Goal: Task Accomplishment & Management: Use online tool/utility

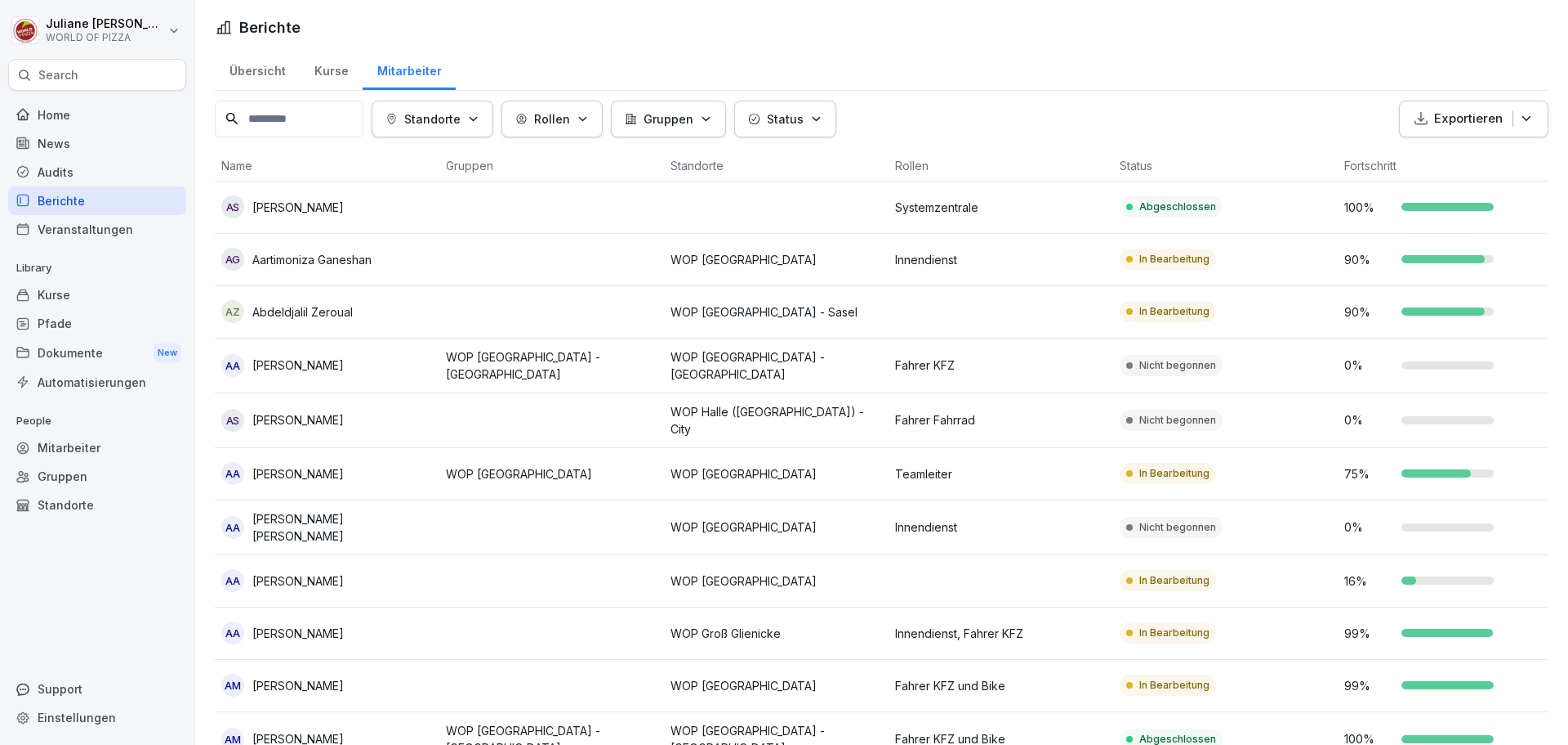
click at [62, 114] on div "Home" at bounding box center [97, 115] width 179 height 29
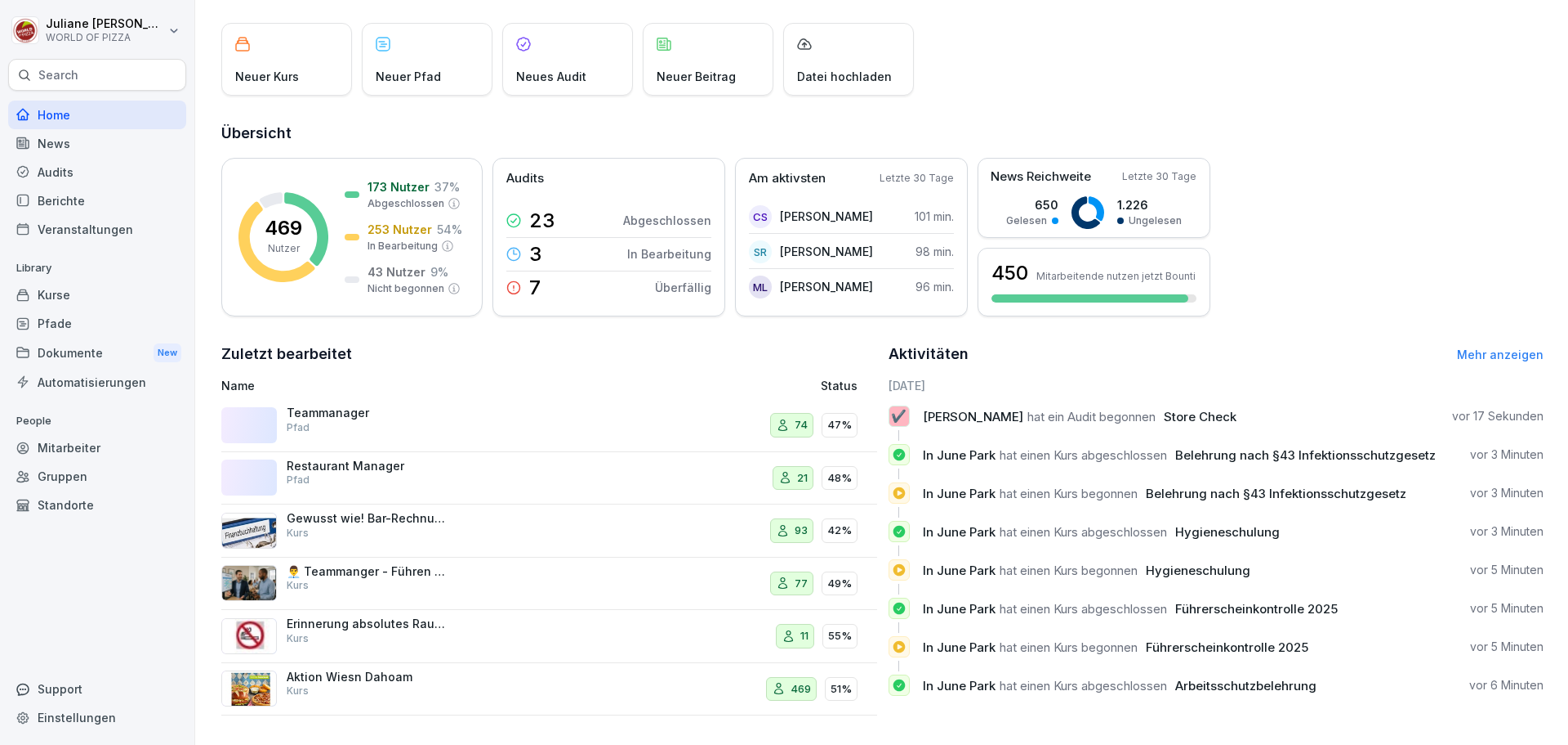
scroll to position [97, 0]
click at [89, 197] on div "Berichte" at bounding box center [97, 201] width 179 height 29
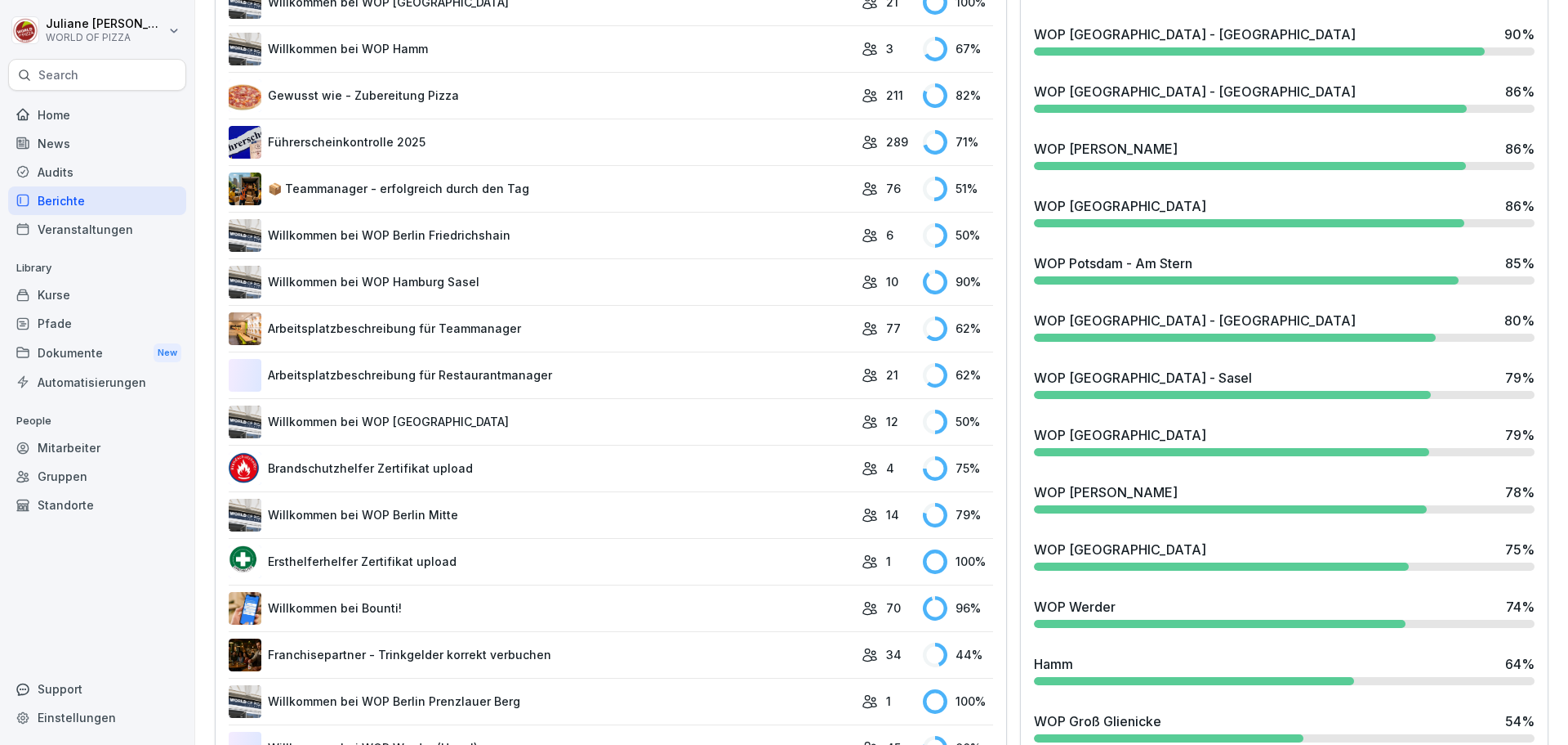
scroll to position [1078, 0]
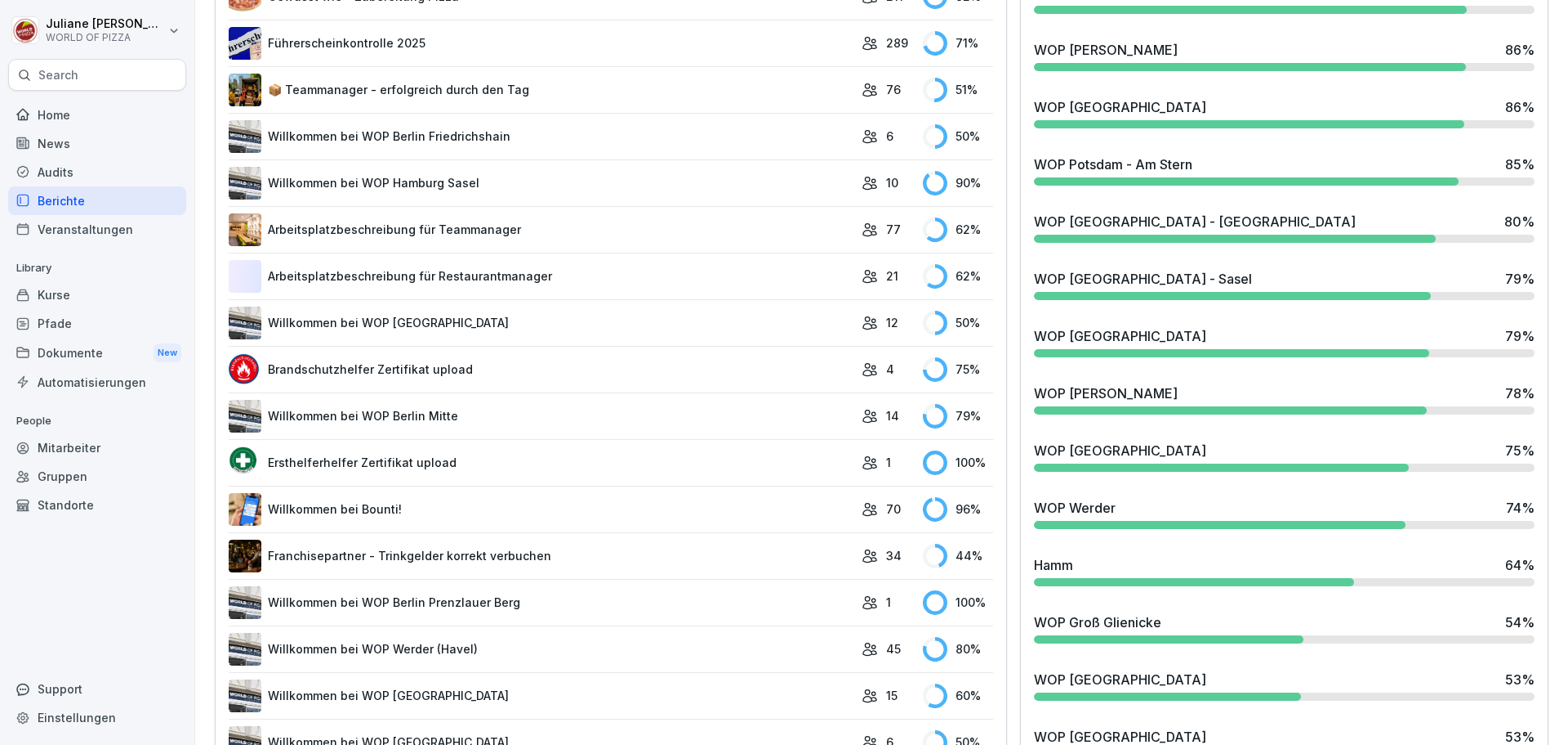
click at [96, 443] on div "Mitarbeiter" at bounding box center [97, 448] width 179 height 29
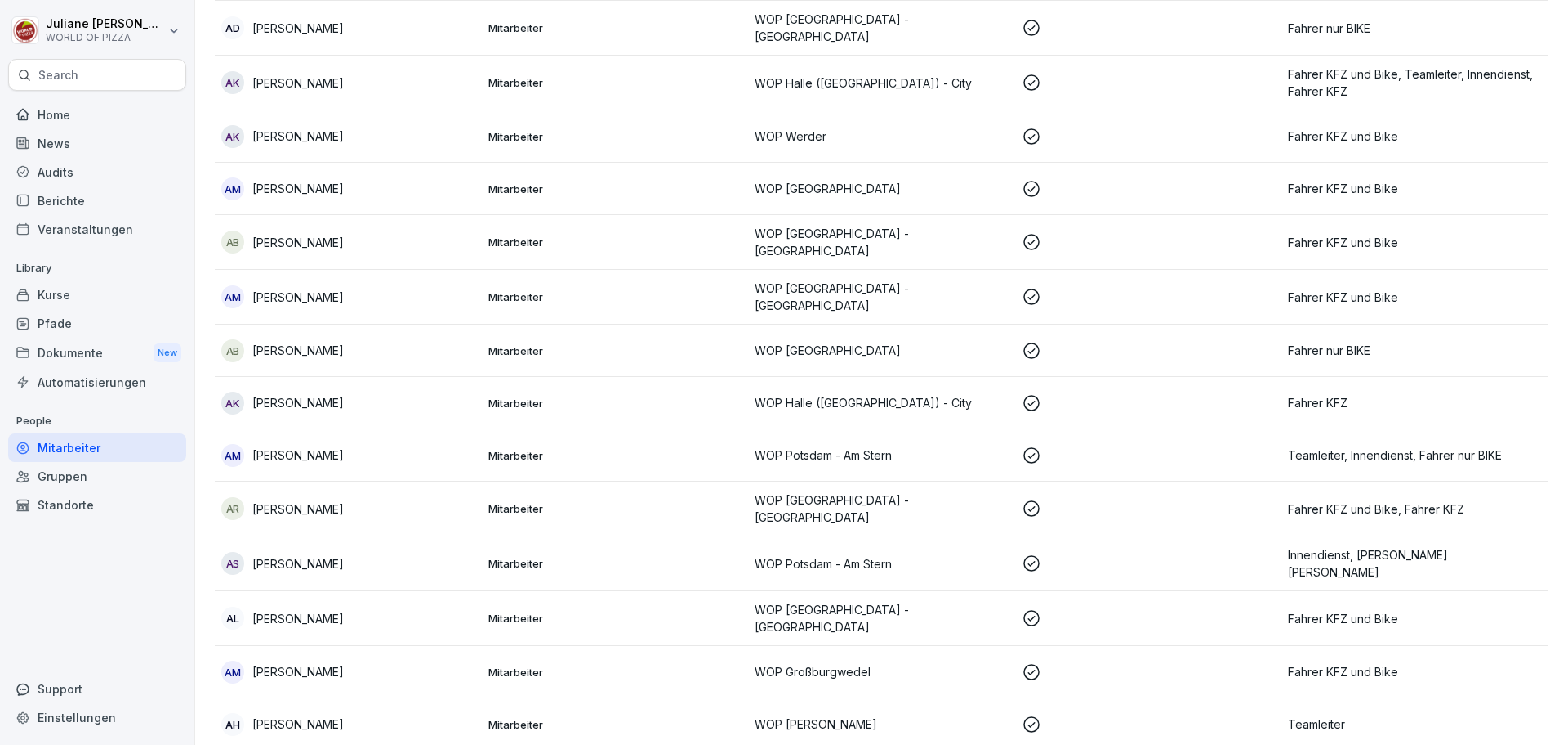
scroll to position [16, 0]
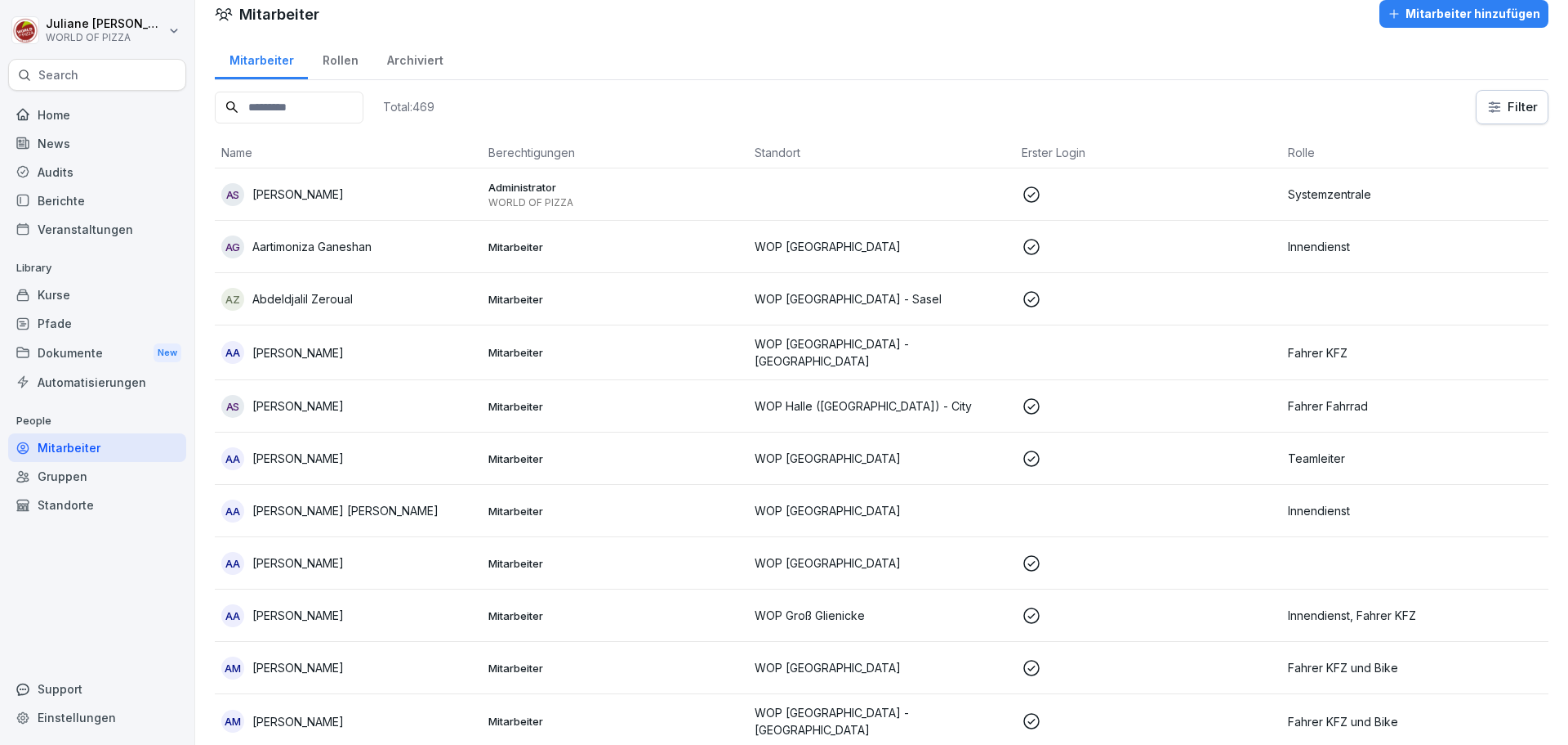
click at [315, 113] on input at bounding box center [289, 108] width 149 height 32
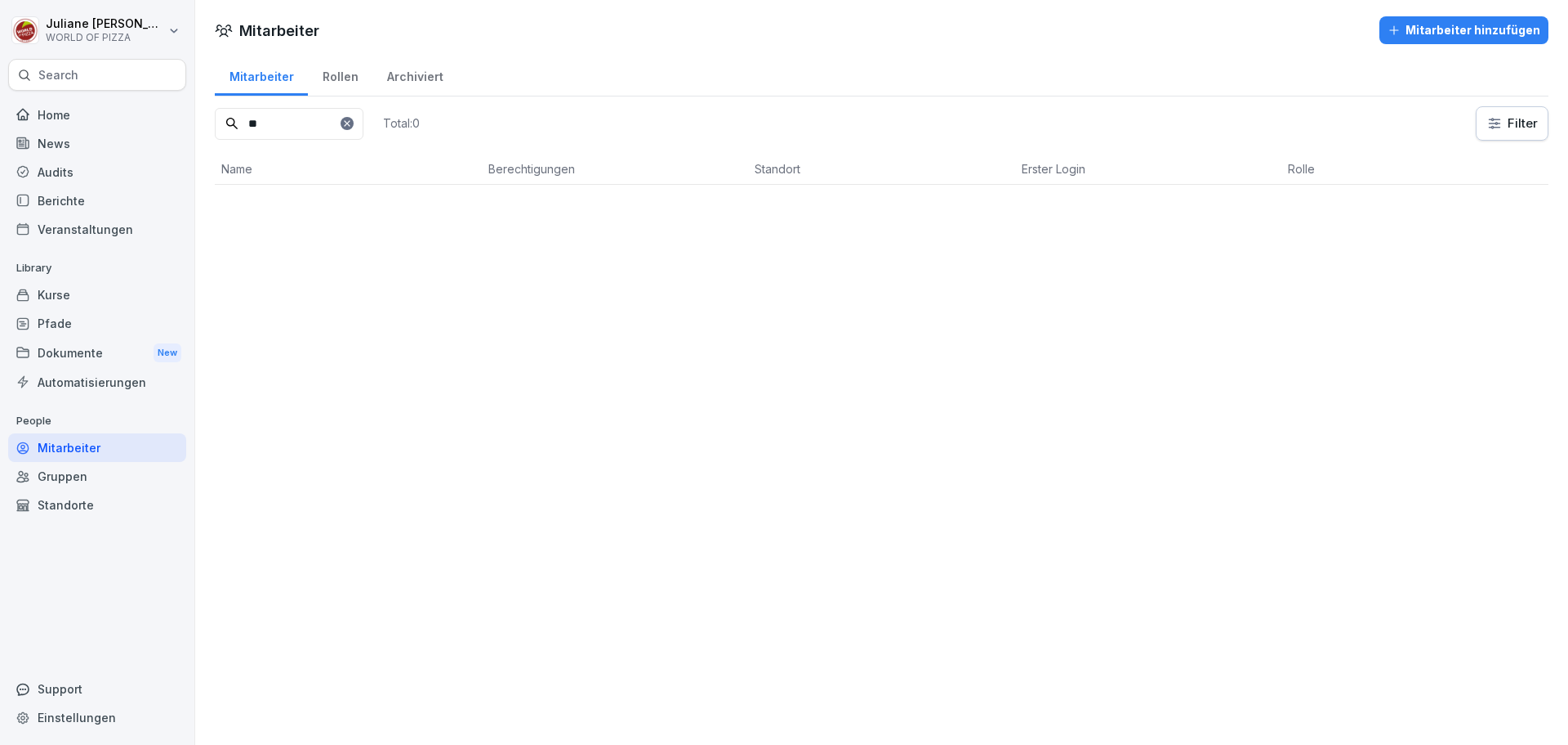
scroll to position [0, 0]
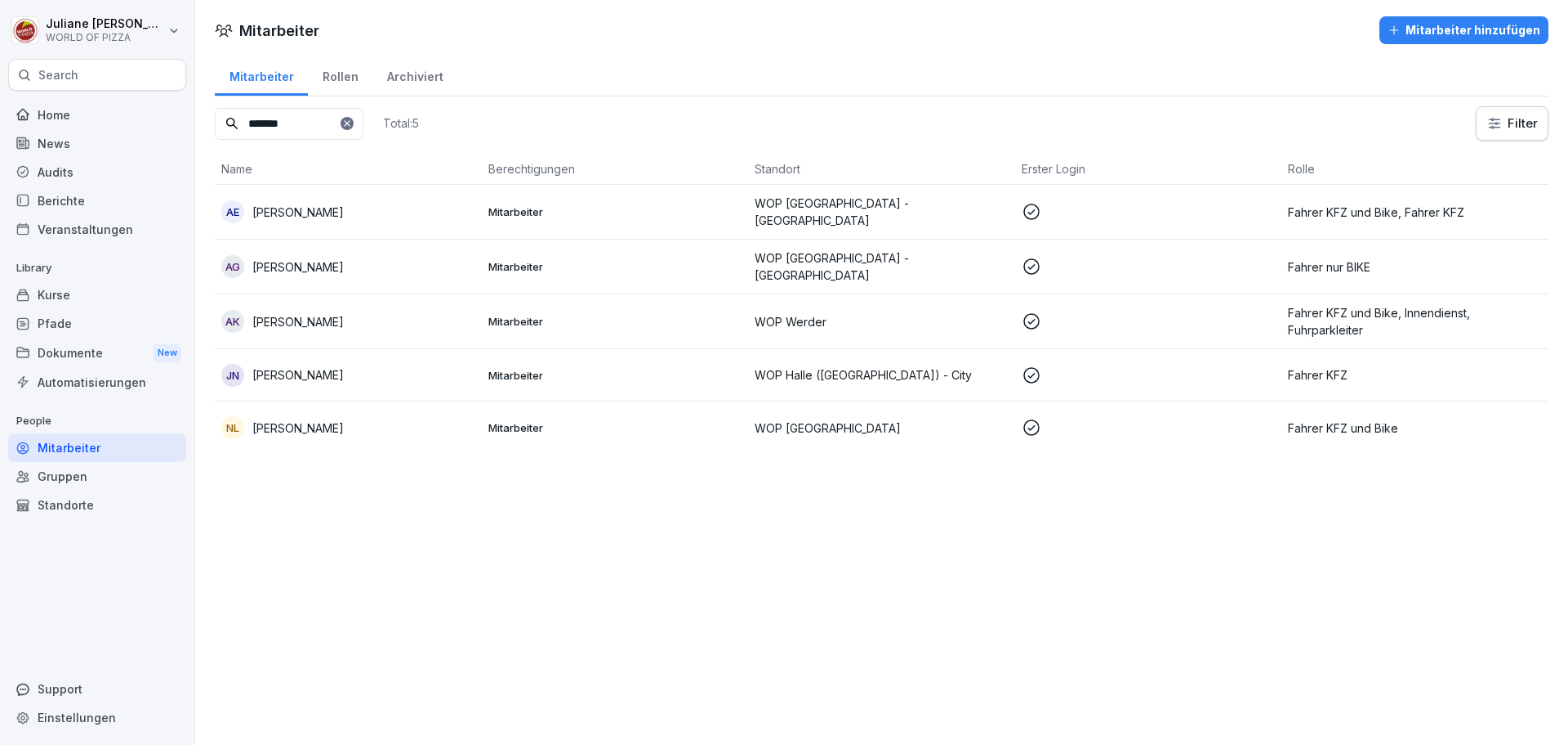
click at [314, 313] on p "Andreas Krüger" at bounding box center [298, 321] width 91 height 17
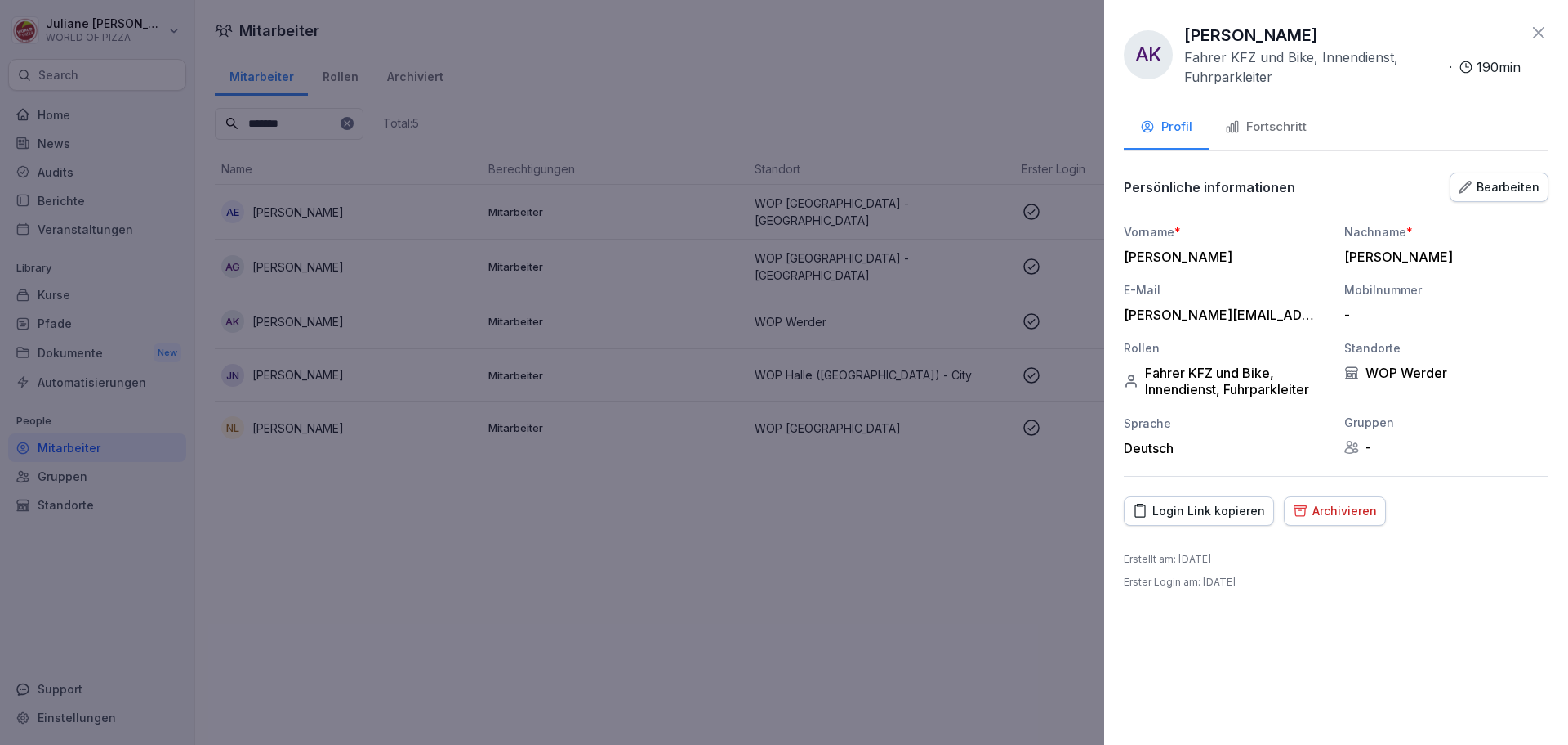
click at [1266, 114] on button "Fortschritt" at bounding box center [1266, 127] width 114 height 44
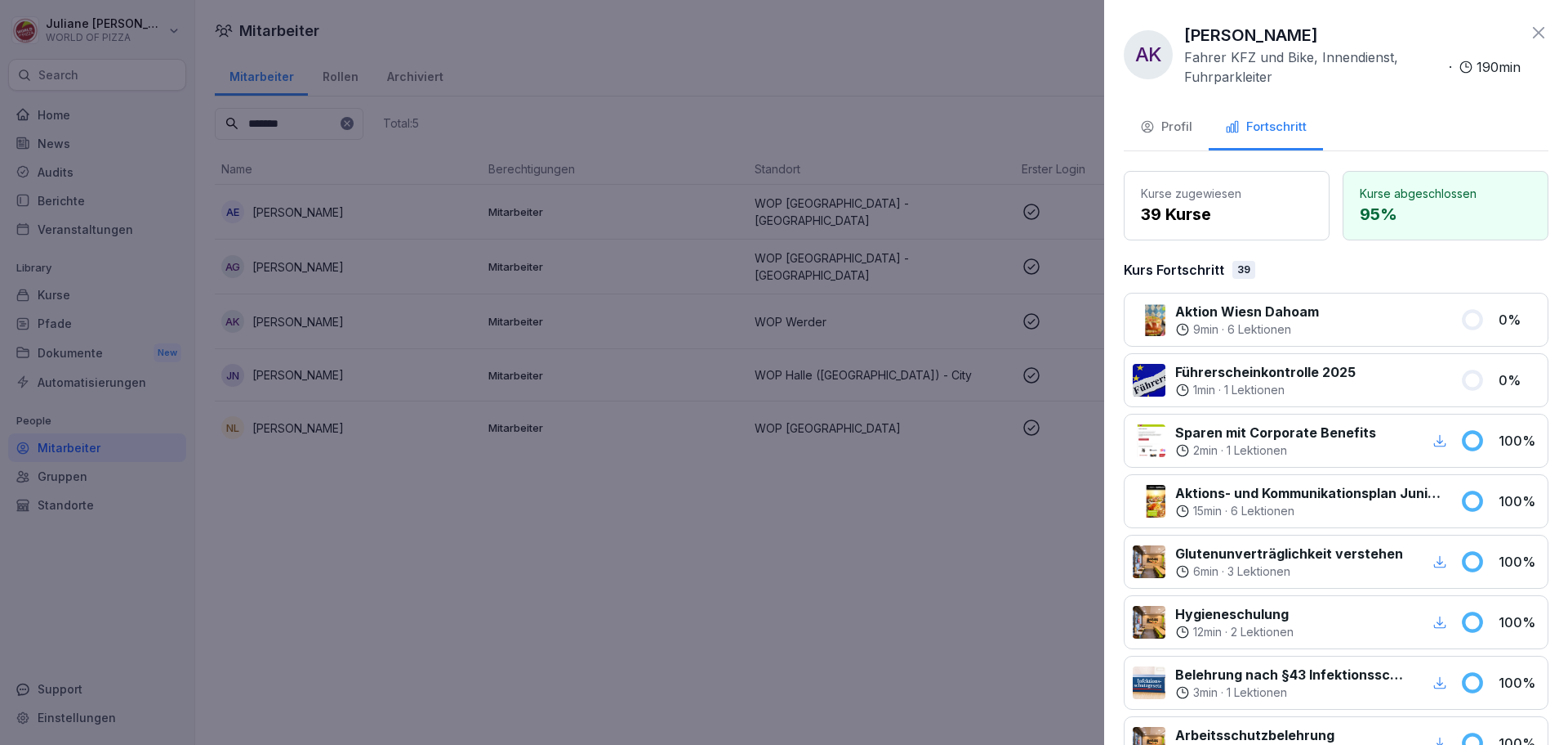
click at [1529, 33] on icon at bounding box center [1539, 32] width 20 height 20
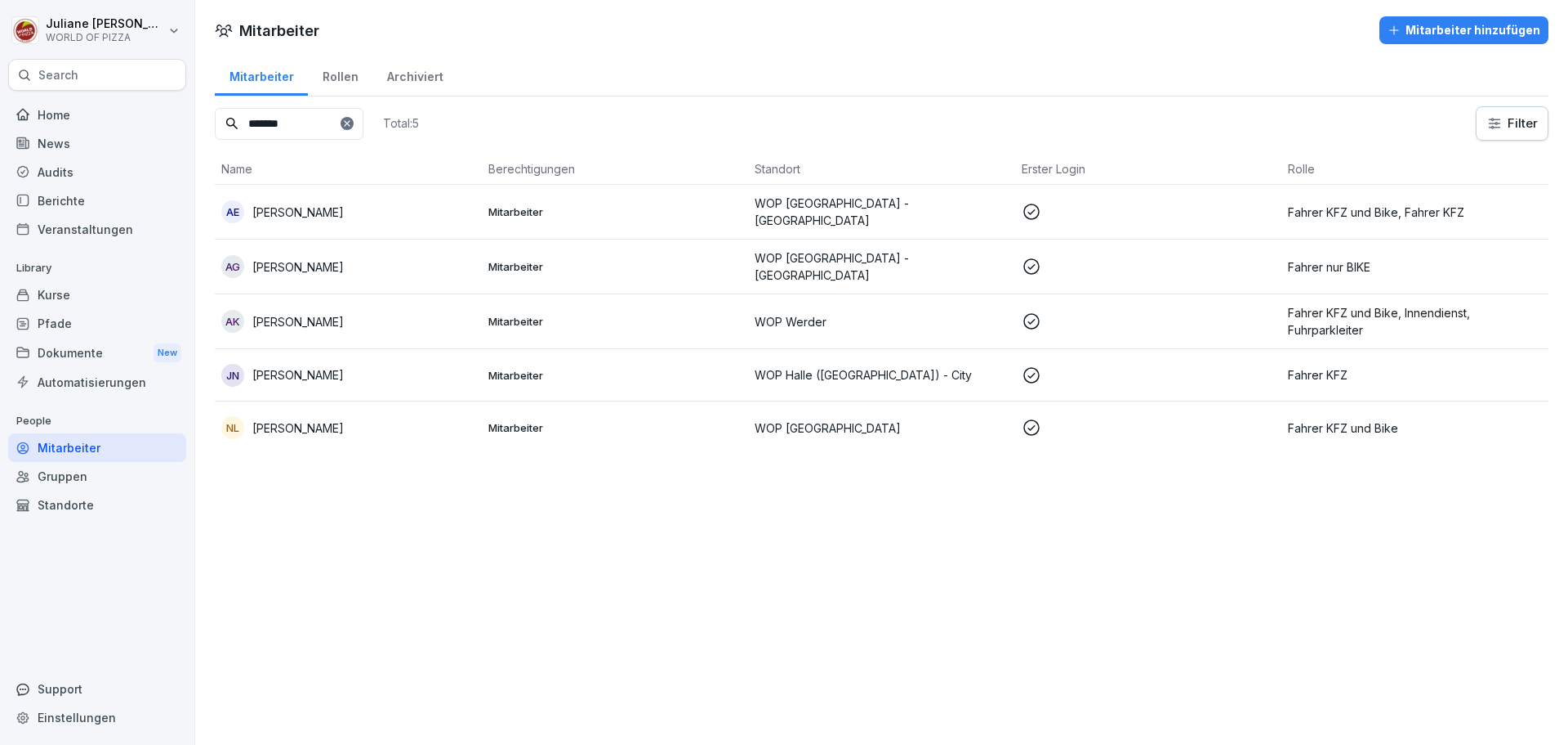
drag, startPoint x: 304, startPoint y: 118, endPoint x: 109, endPoint y: 135, distance: 195.7
click at [109, 135] on div "Juliane Sommer WORLD OF PIZZA Search Home News Audits Berichte Veranstaltungen …" at bounding box center [784, 372] width 1568 height 745
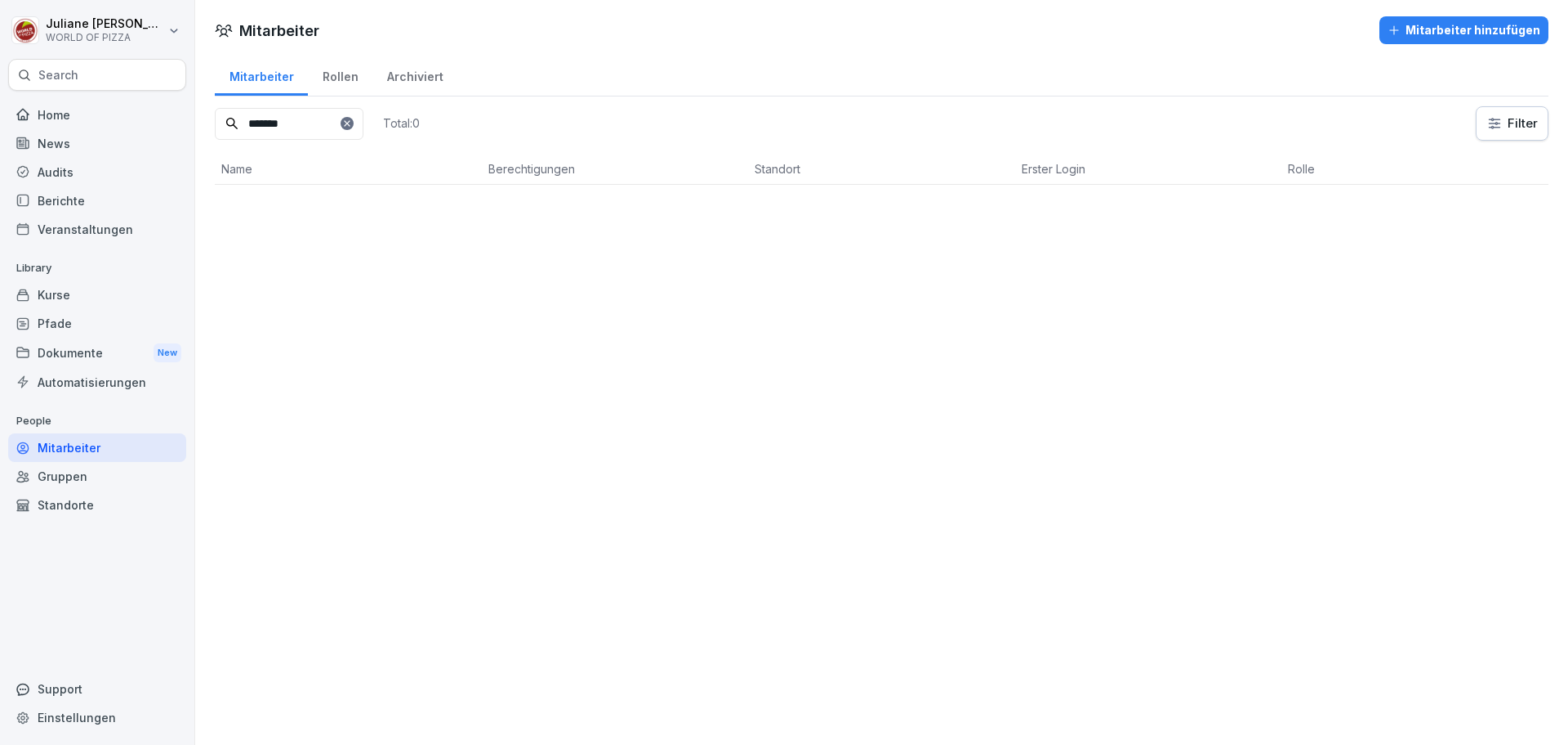
type input "*******"
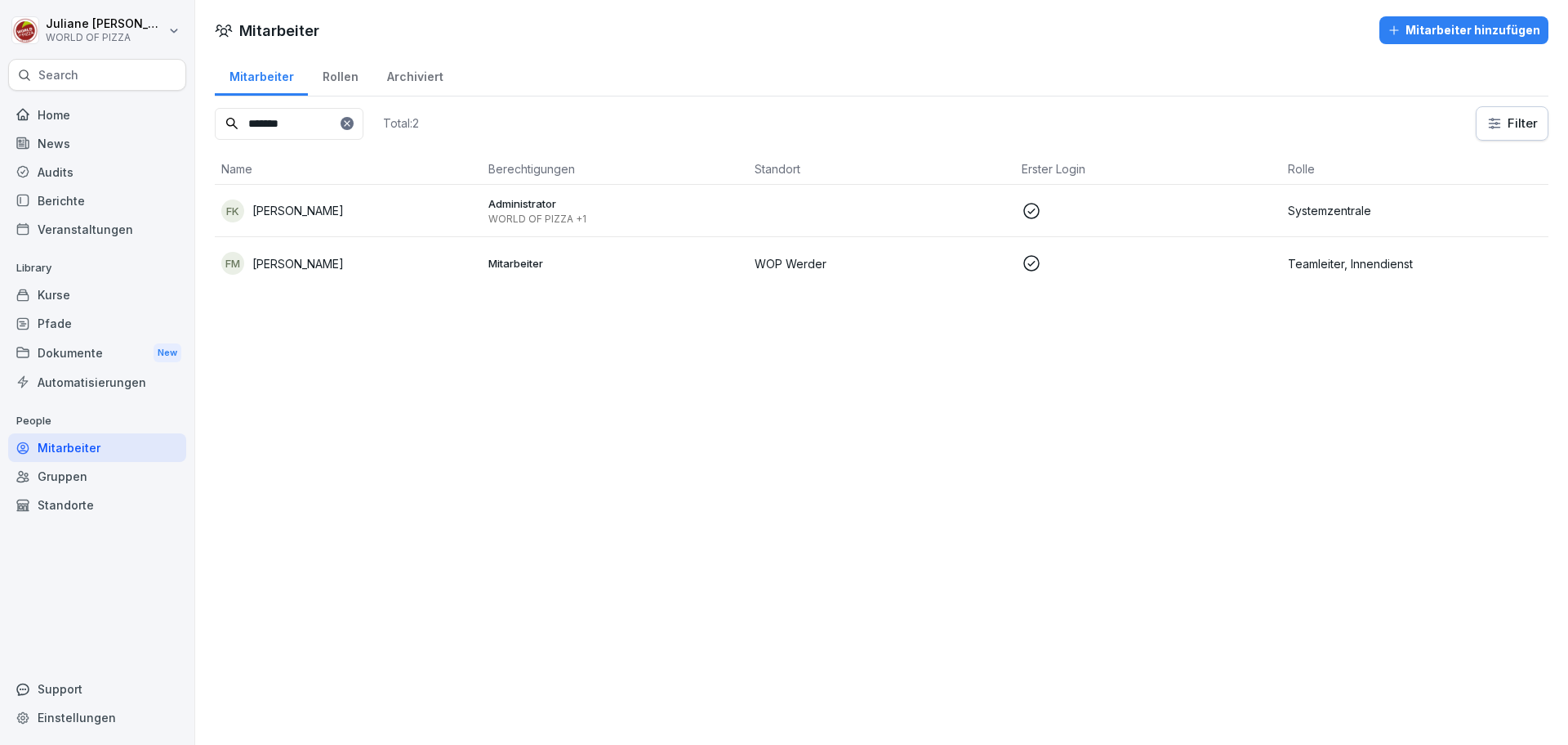
click at [269, 263] on p "Florian May" at bounding box center [298, 263] width 91 height 17
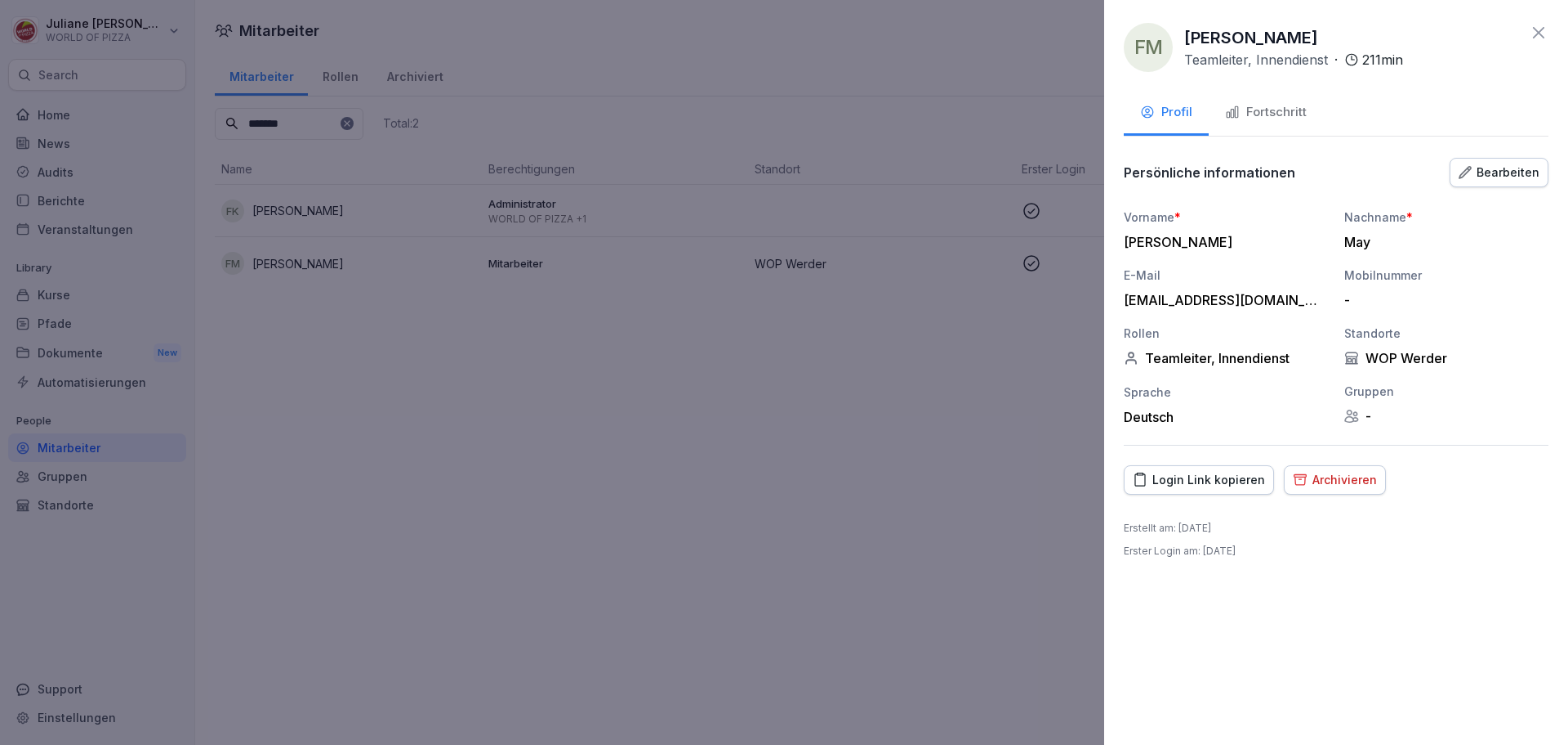
click at [1276, 113] on div "Fortschritt" at bounding box center [1266, 112] width 82 height 19
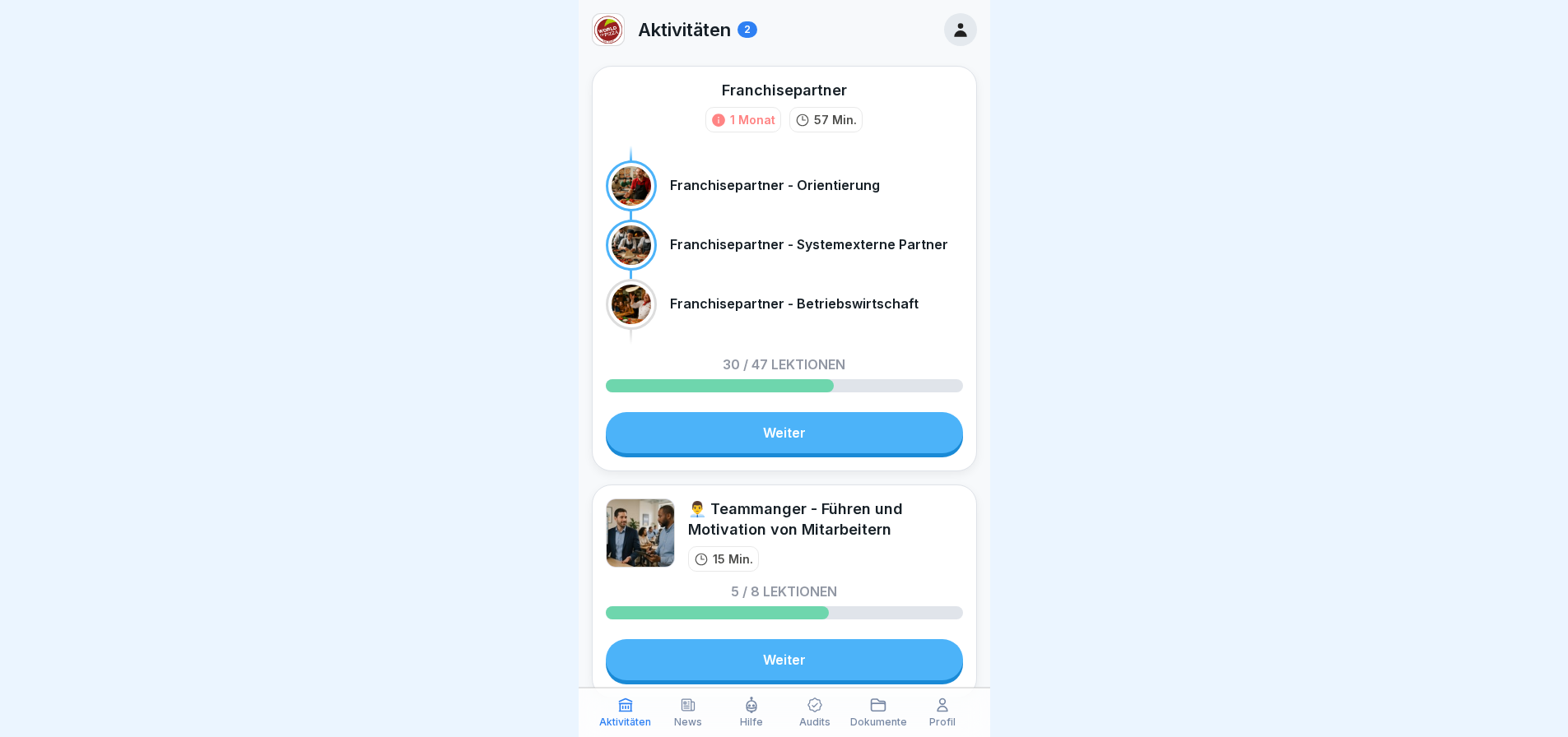
click at [814, 714] on div "Audits" at bounding box center [814, 712] width 55 height 32
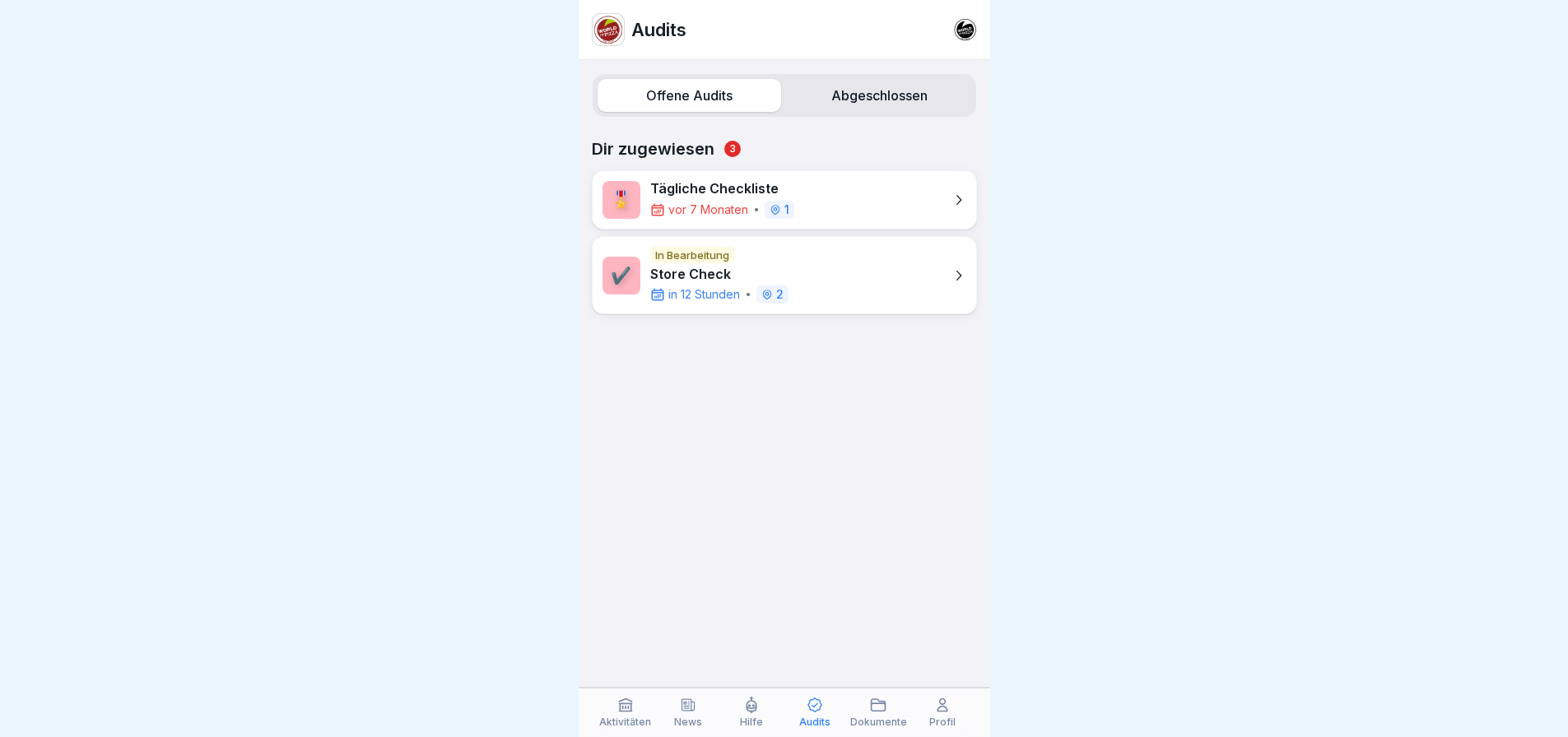
click at [709, 275] on p "Store Check" at bounding box center [718, 274] width 138 height 15
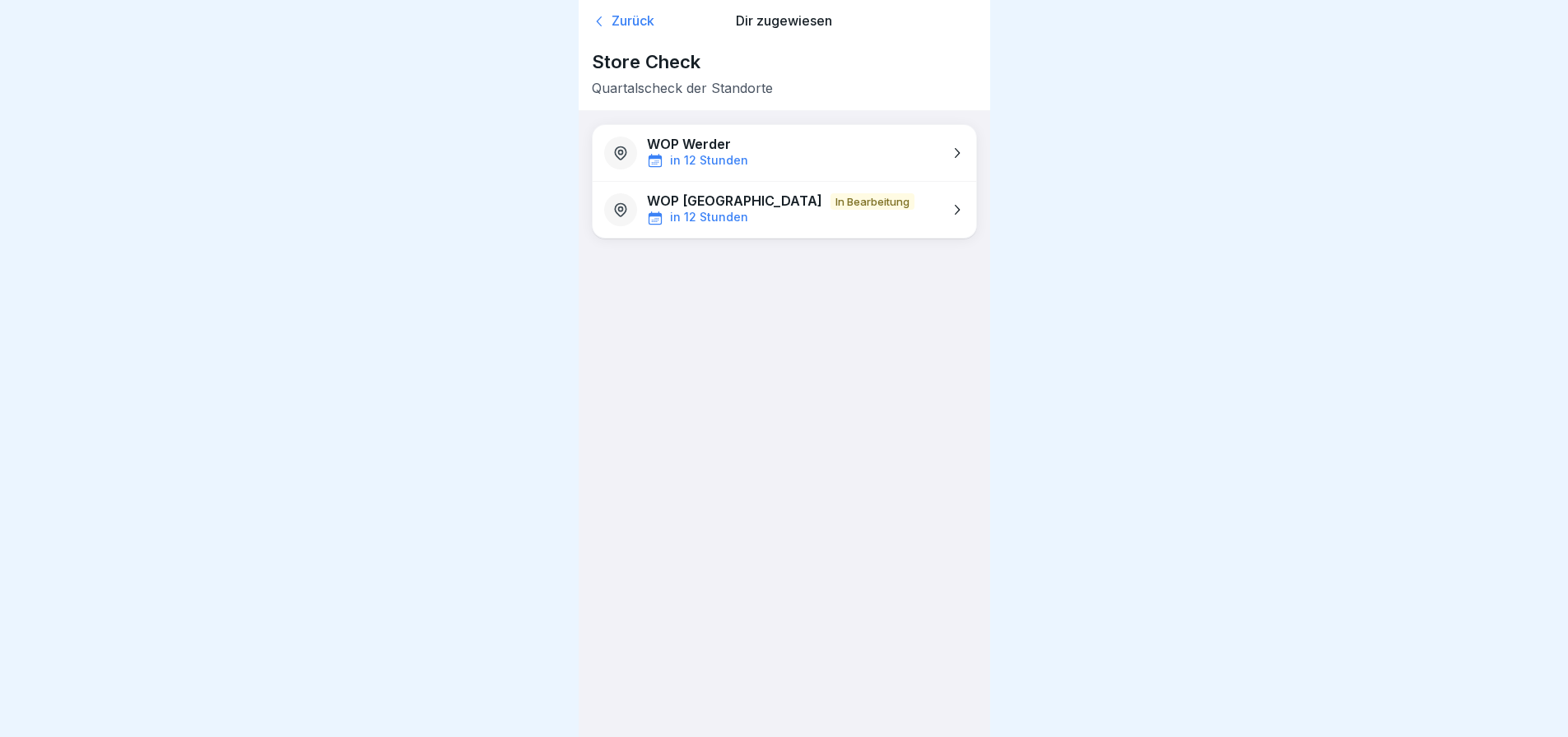
click at [708, 154] on p "in 12 Stunden" at bounding box center [709, 160] width 79 height 14
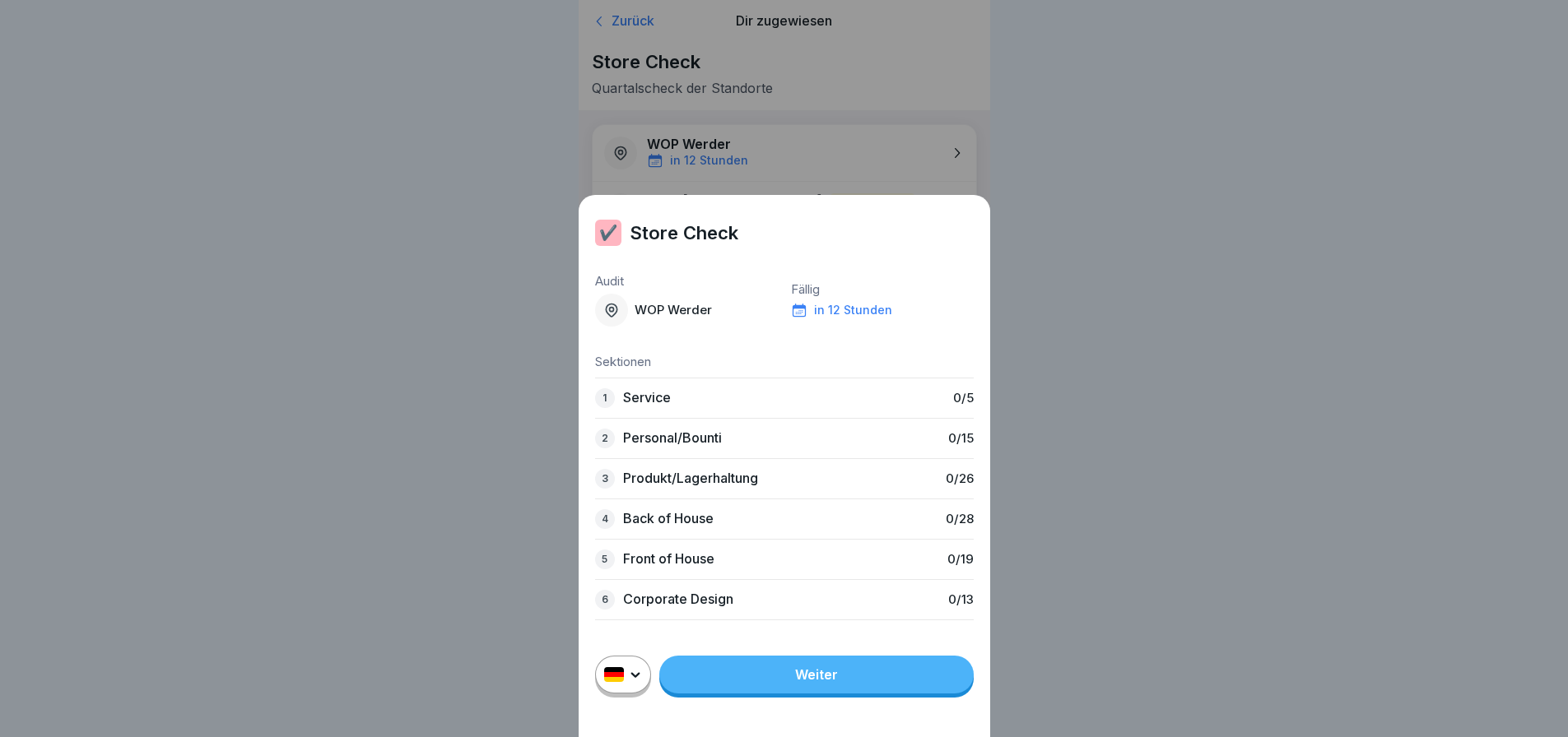
click at [835, 685] on link "Weiter" at bounding box center [816, 675] width 315 height 38
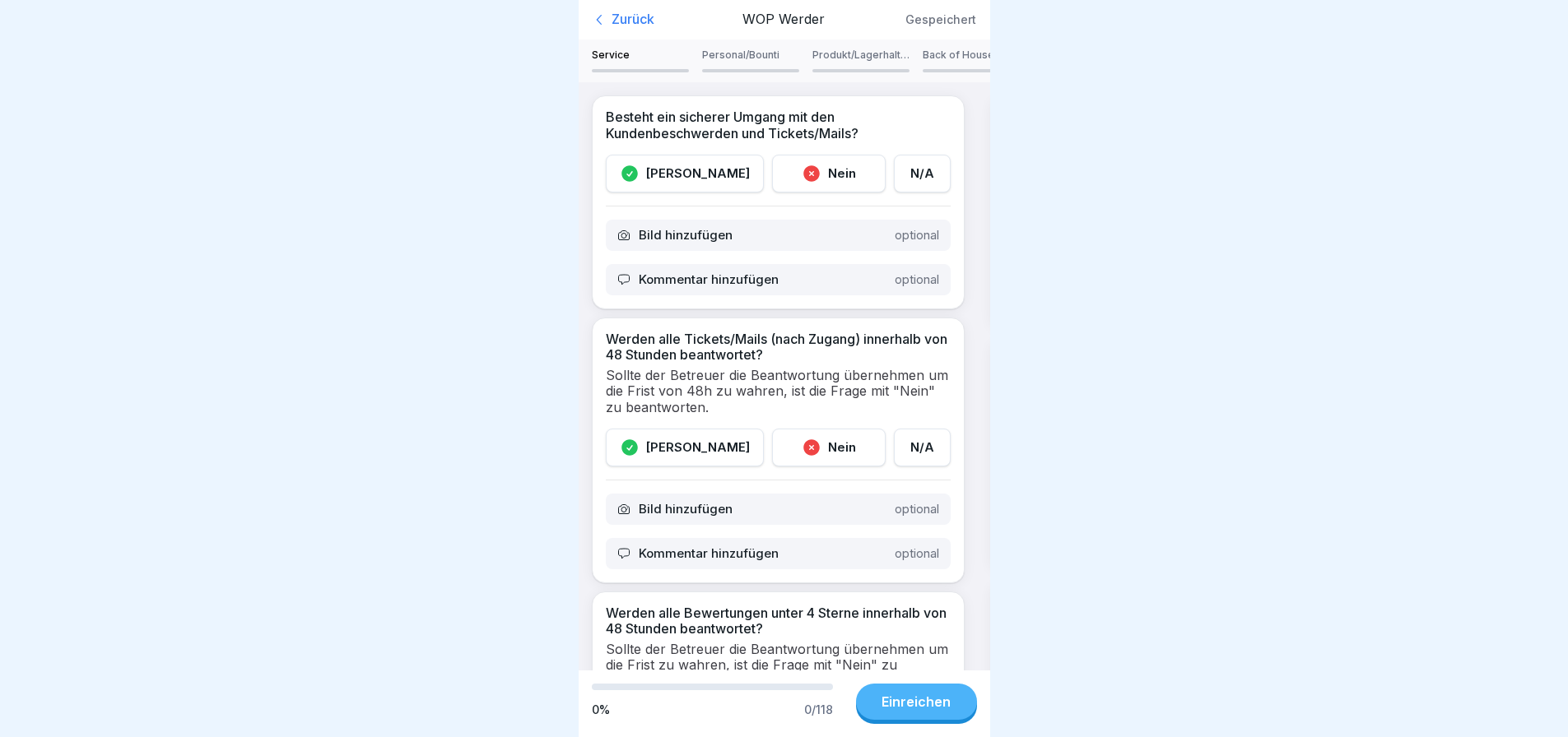
click at [667, 184] on div "[PERSON_NAME]" at bounding box center [684, 173] width 158 height 38
click at [638, 448] on icon at bounding box center [630, 447] width 16 height 16
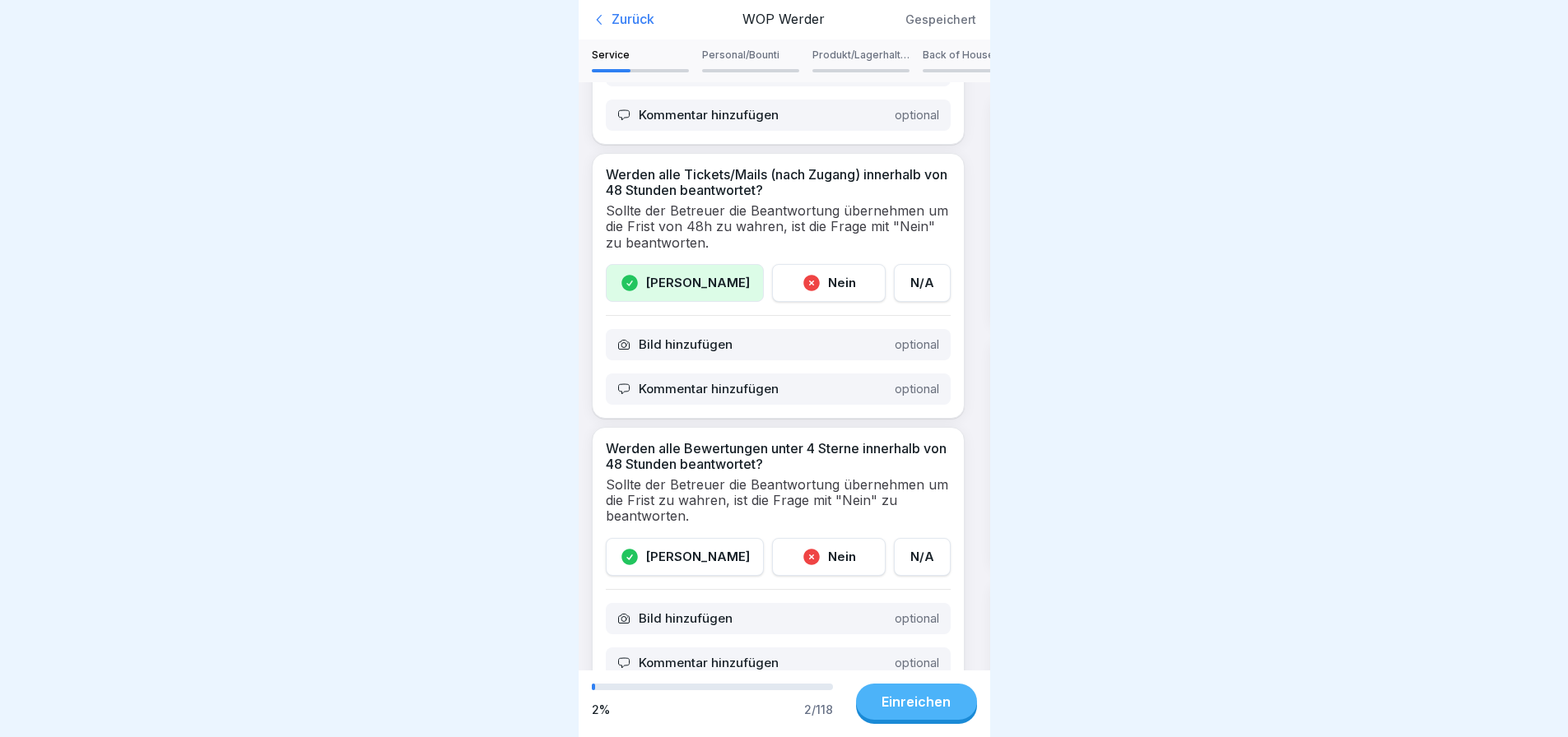
scroll to position [247, 0]
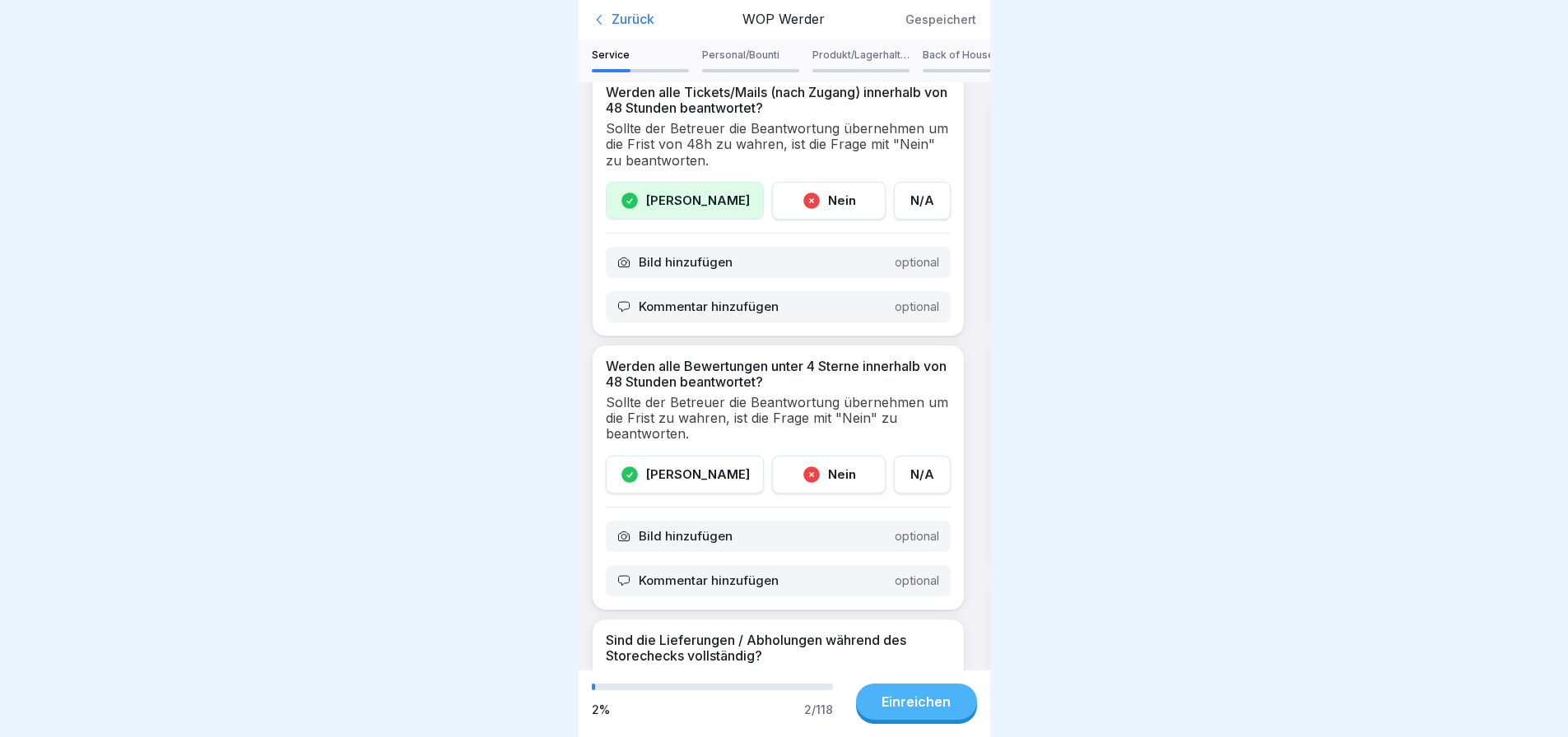
click at [638, 471] on icon at bounding box center [630, 474] width 16 height 16
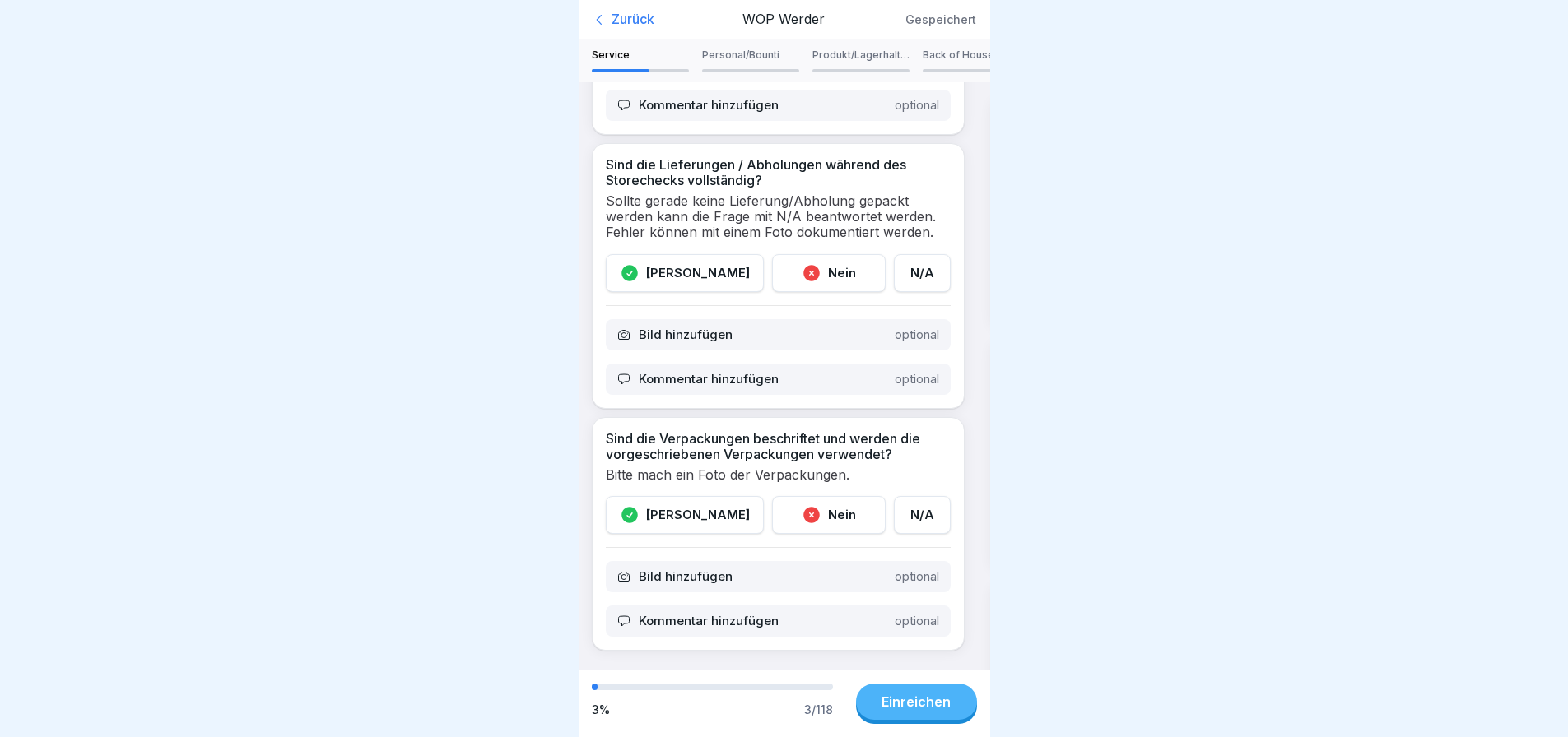
scroll to position [406, 0]
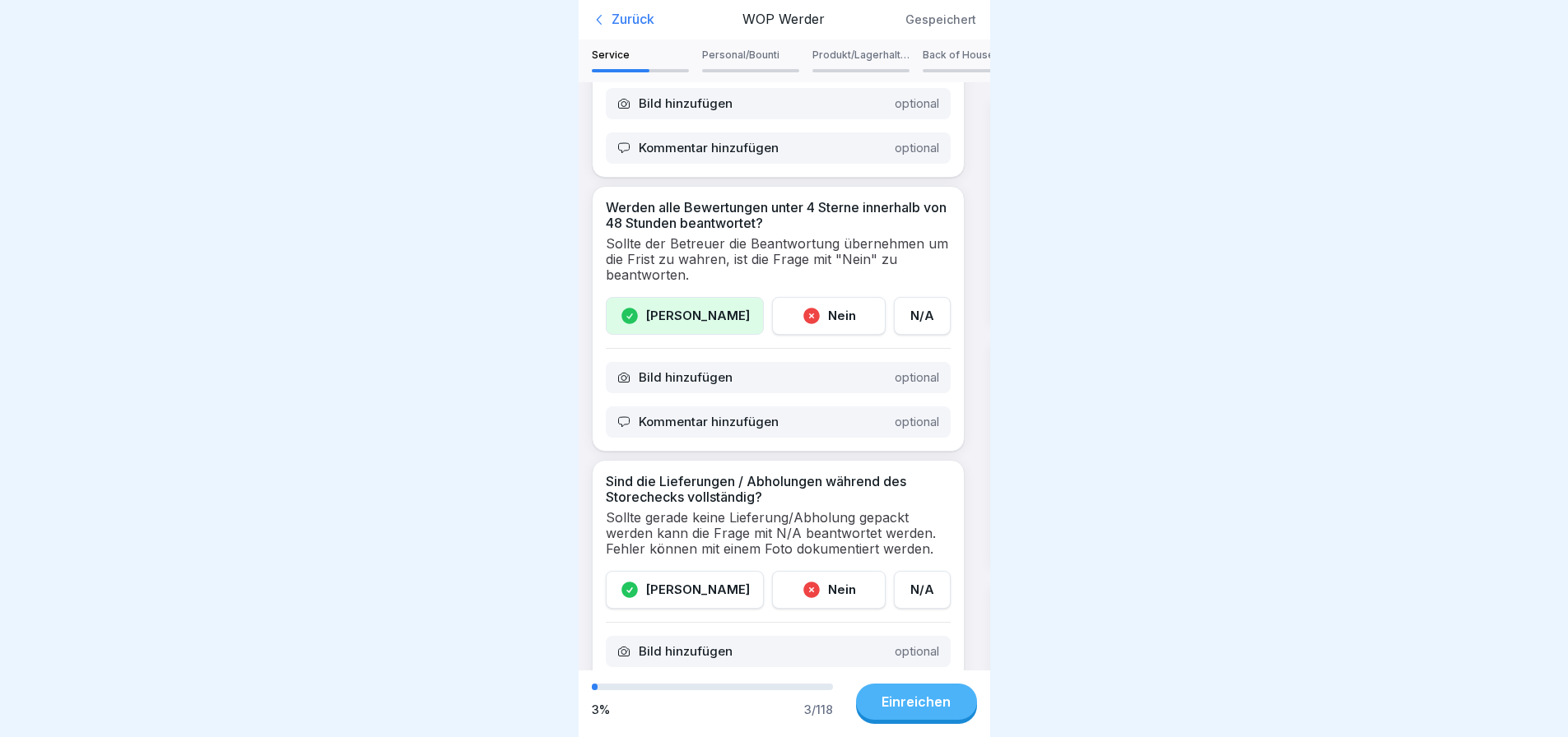
click at [735, 50] on p "Personal/Bounti" at bounding box center [750, 55] width 97 height 12
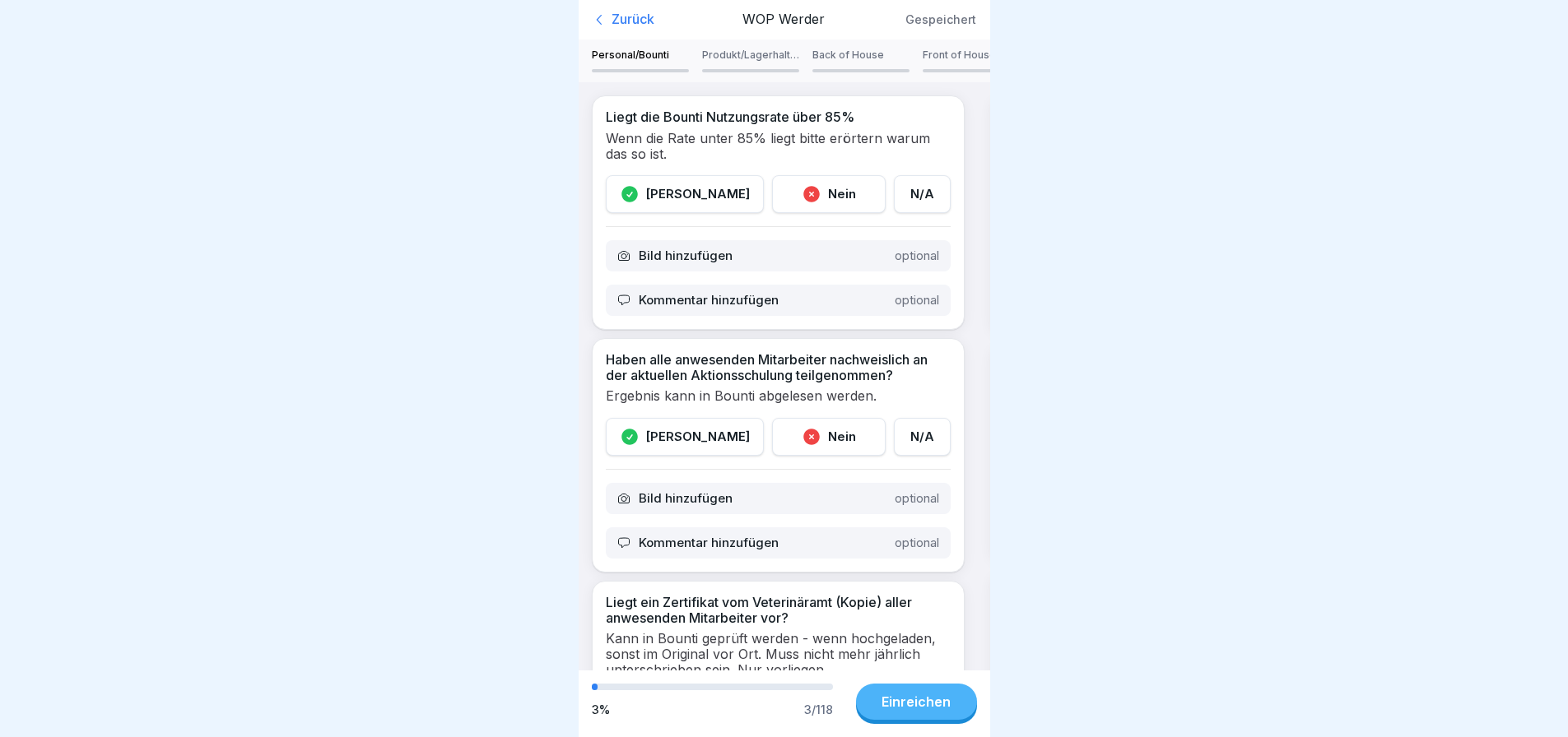
click at [803, 175] on div "Nein" at bounding box center [829, 194] width 114 height 38
click at [699, 293] on p "Kommentar hinzufügen" at bounding box center [709, 300] width 140 height 14
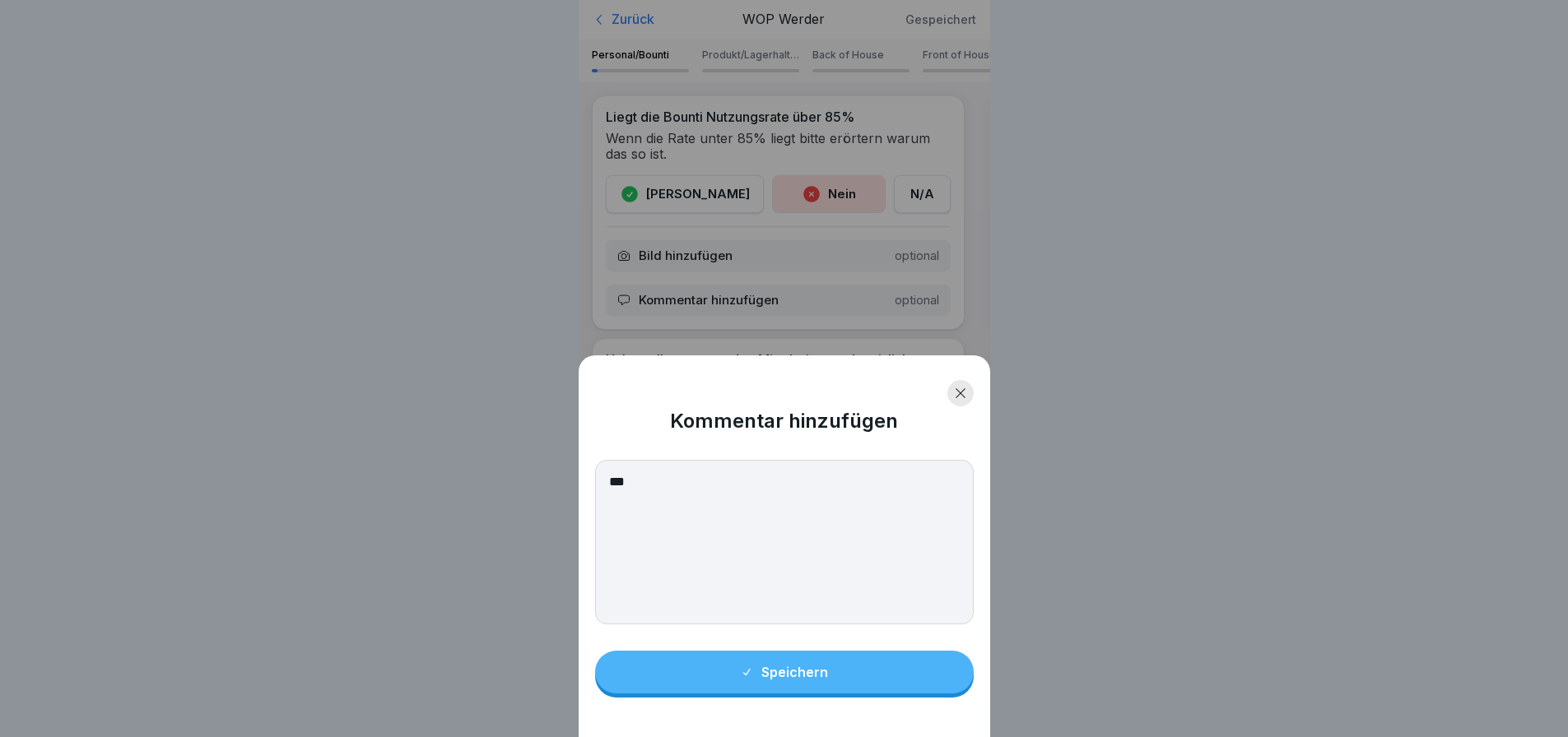
type textarea "***"
click at [859, 685] on button "Speichern" at bounding box center [784, 671] width 379 height 42
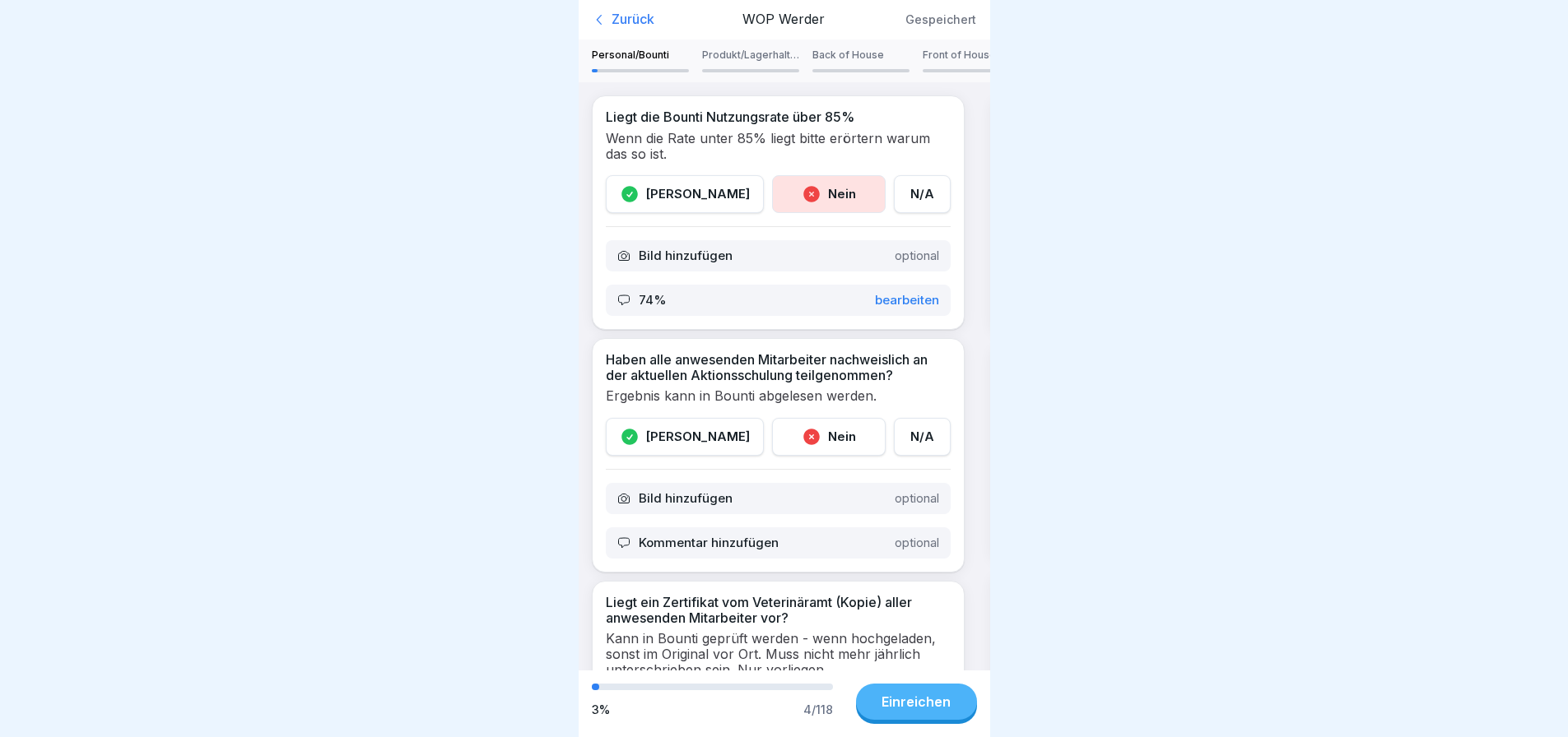
click at [772, 422] on div "Nein" at bounding box center [829, 437] width 114 height 38
click at [722, 536] on p "Kommentar hinzufügen" at bounding box center [709, 543] width 140 height 14
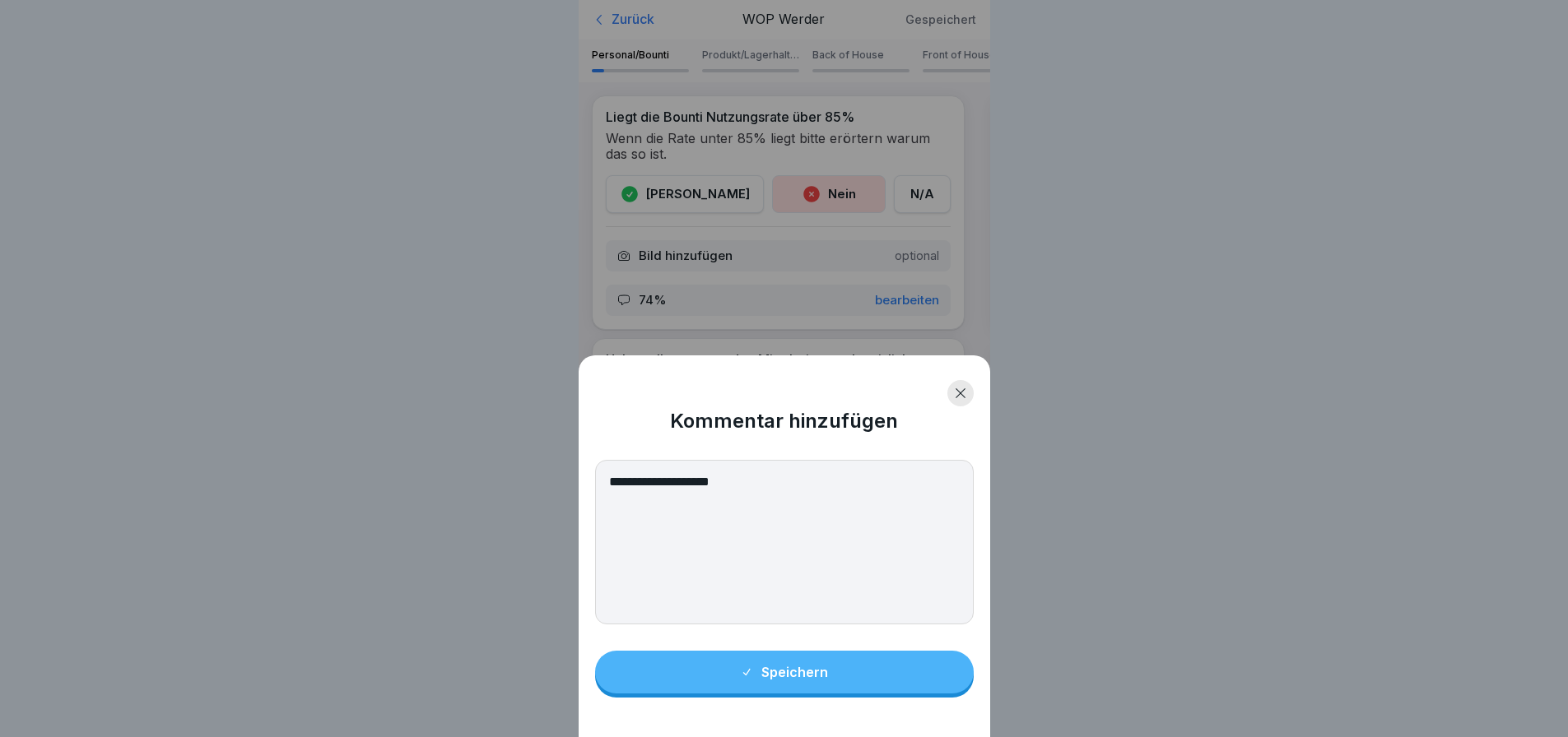
type textarea "**********"
click at [803, 679] on div "Speichern" at bounding box center [784, 672] width 88 height 14
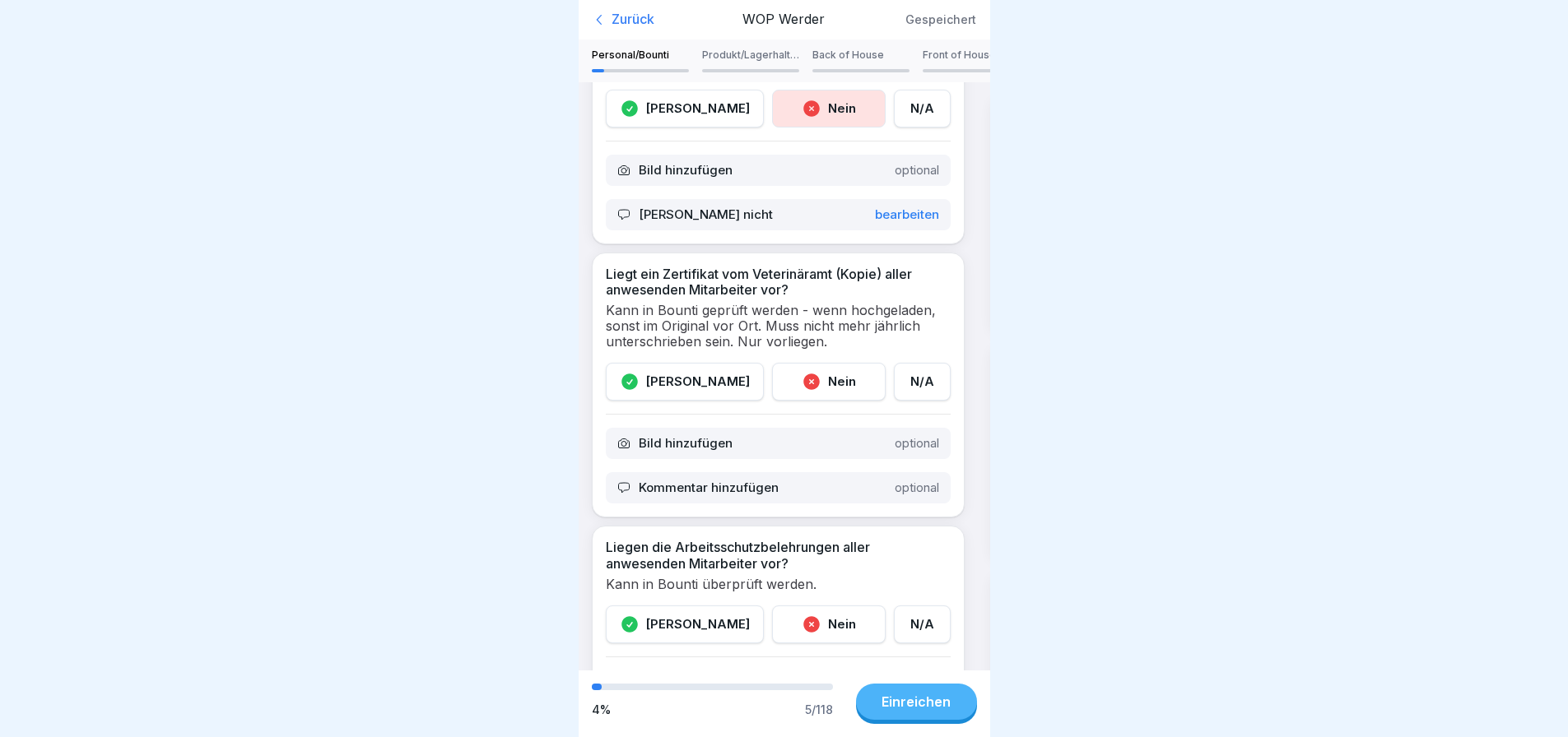
scroll to position [329, 0]
click at [678, 379] on div "[PERSON_NAME]" at bounding box center [684, 381] width 158 height 38
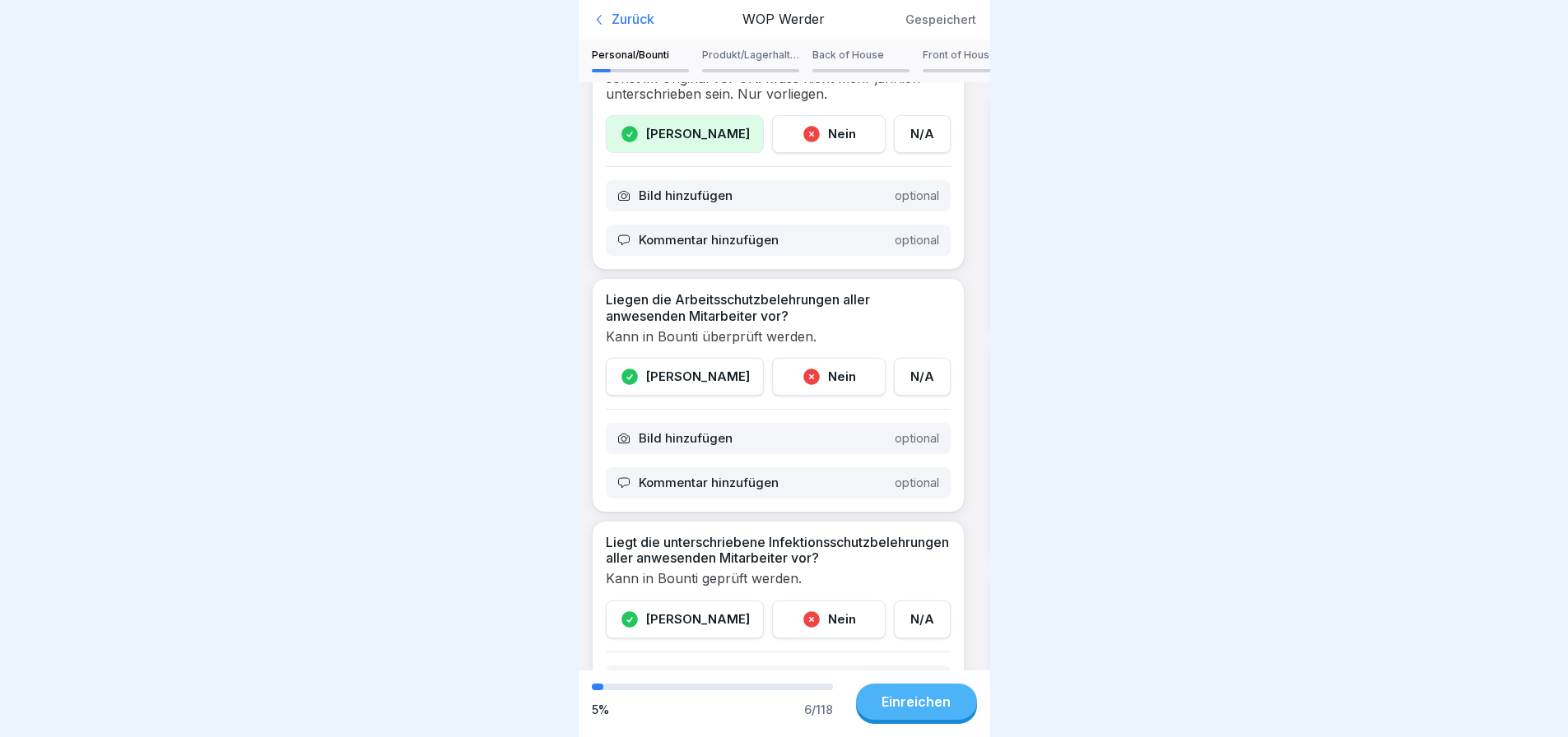
click at [682, 358] on div "[PERSON_NAME]" at bounding box center [684, 377] width 158 height 38
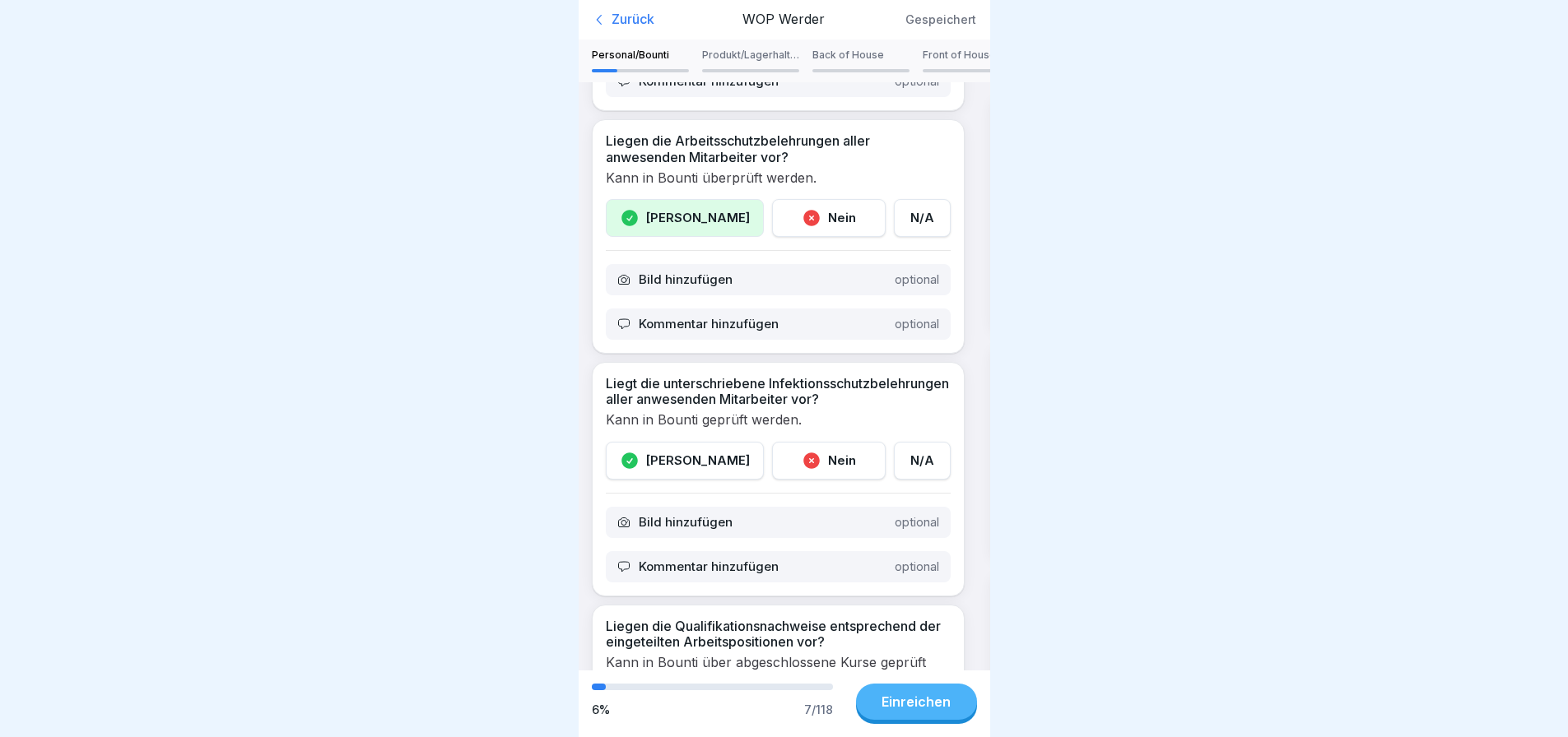
scroll to position [741, 0]
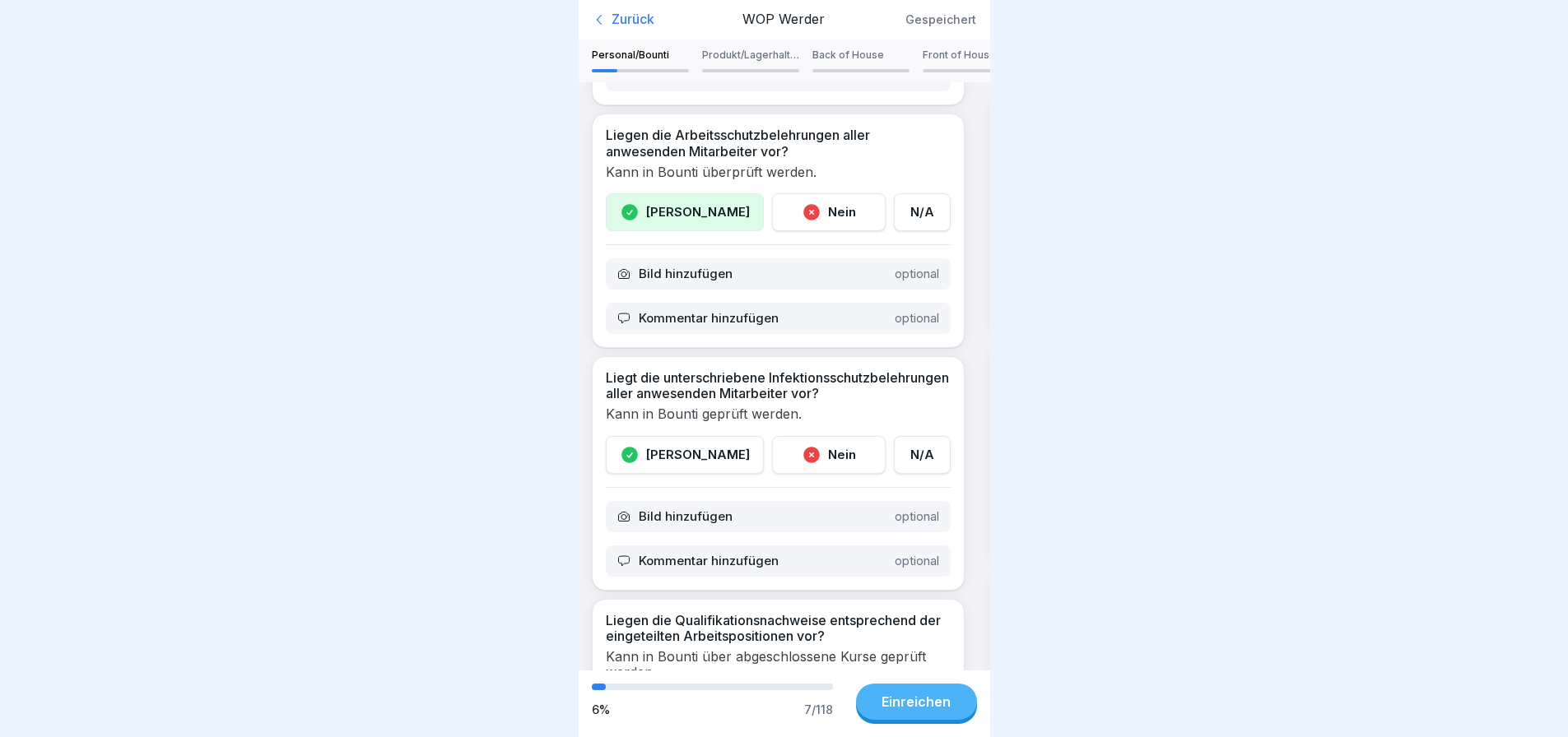
click at [640, 464] on icon at bounding box center [630, 455] width 20 height 20
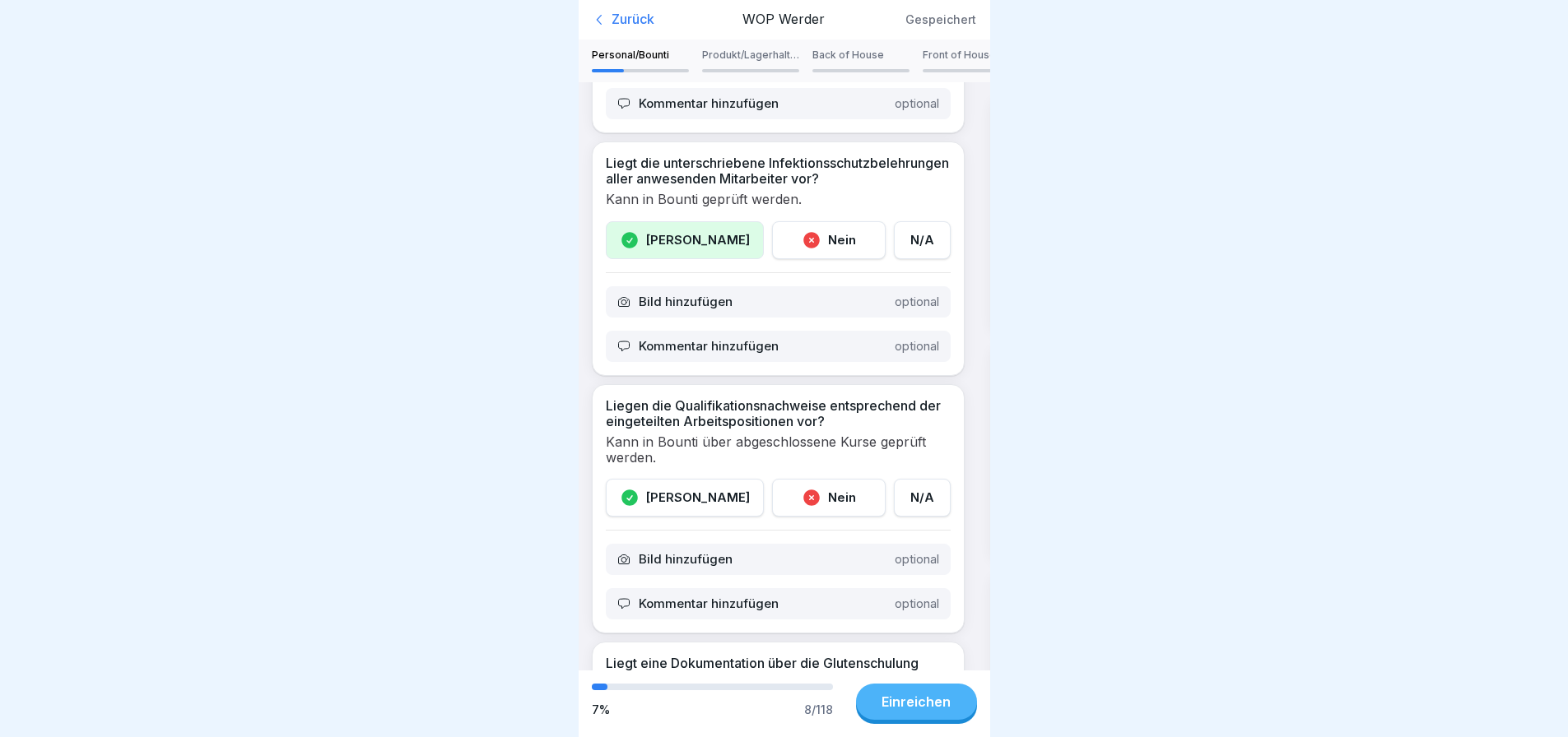
scroll to position [987, 0]
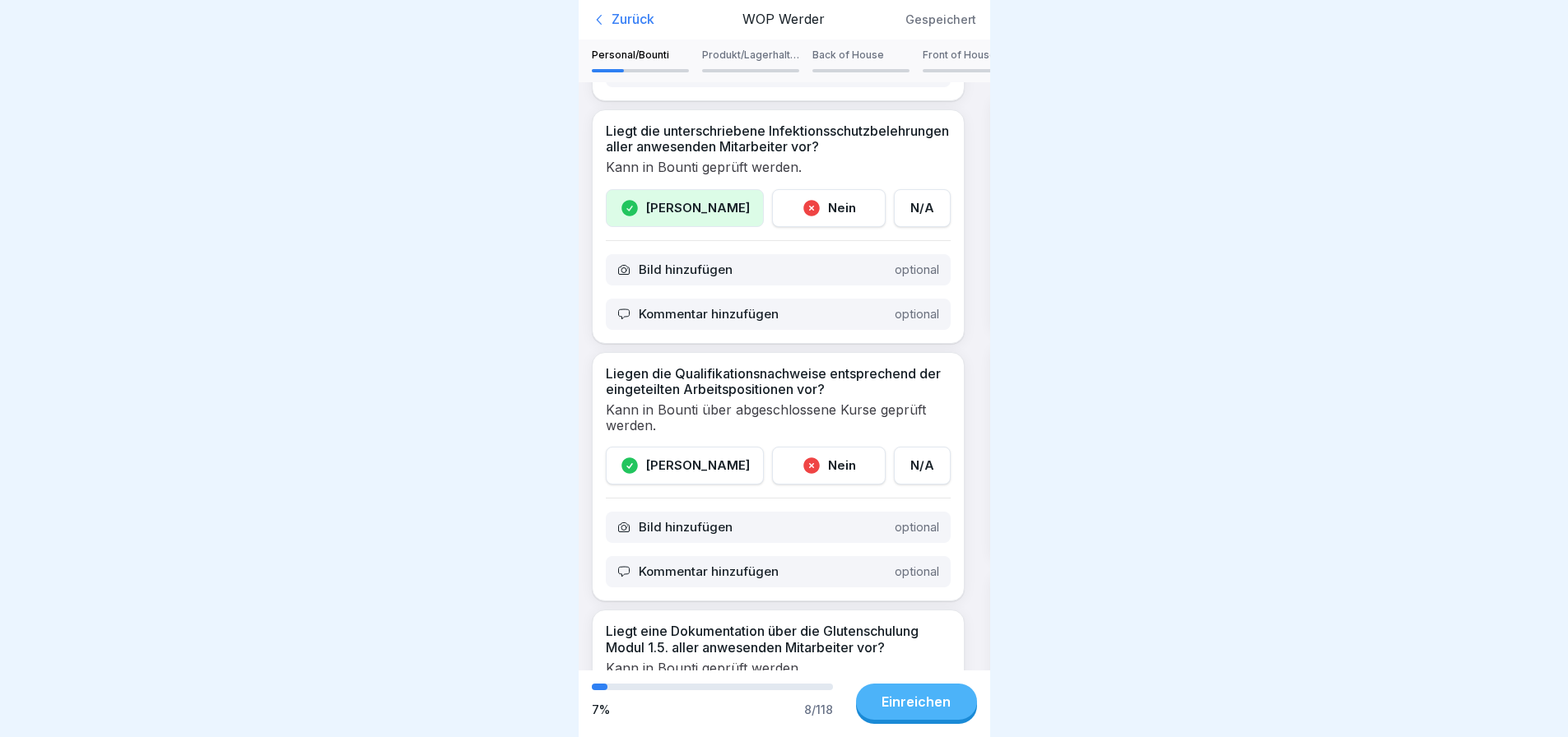
click at [659, 455] on div "[PERSON_NAME]" at bounding box center [684, 465] width 158 height 38
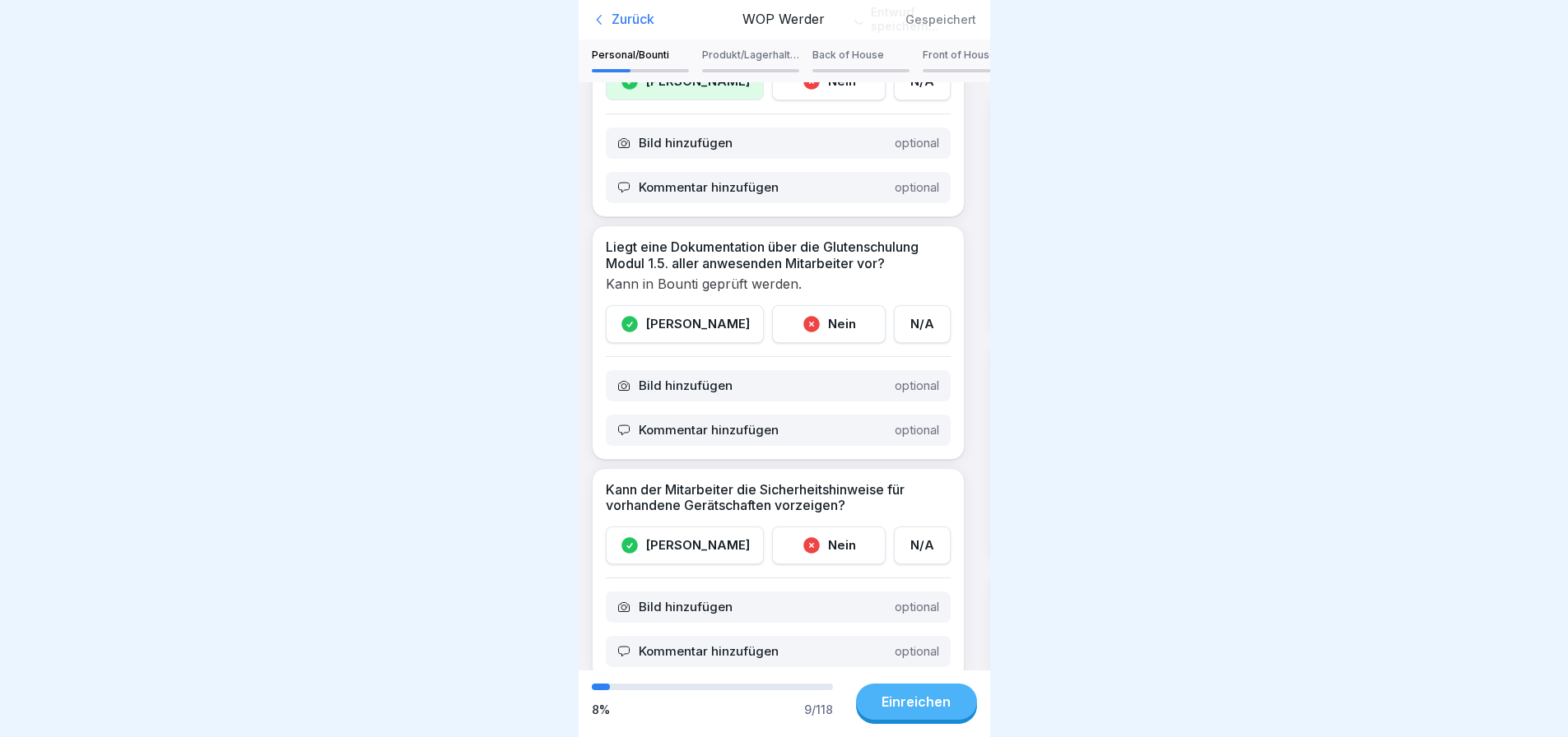
scroll to position [1480, 0]
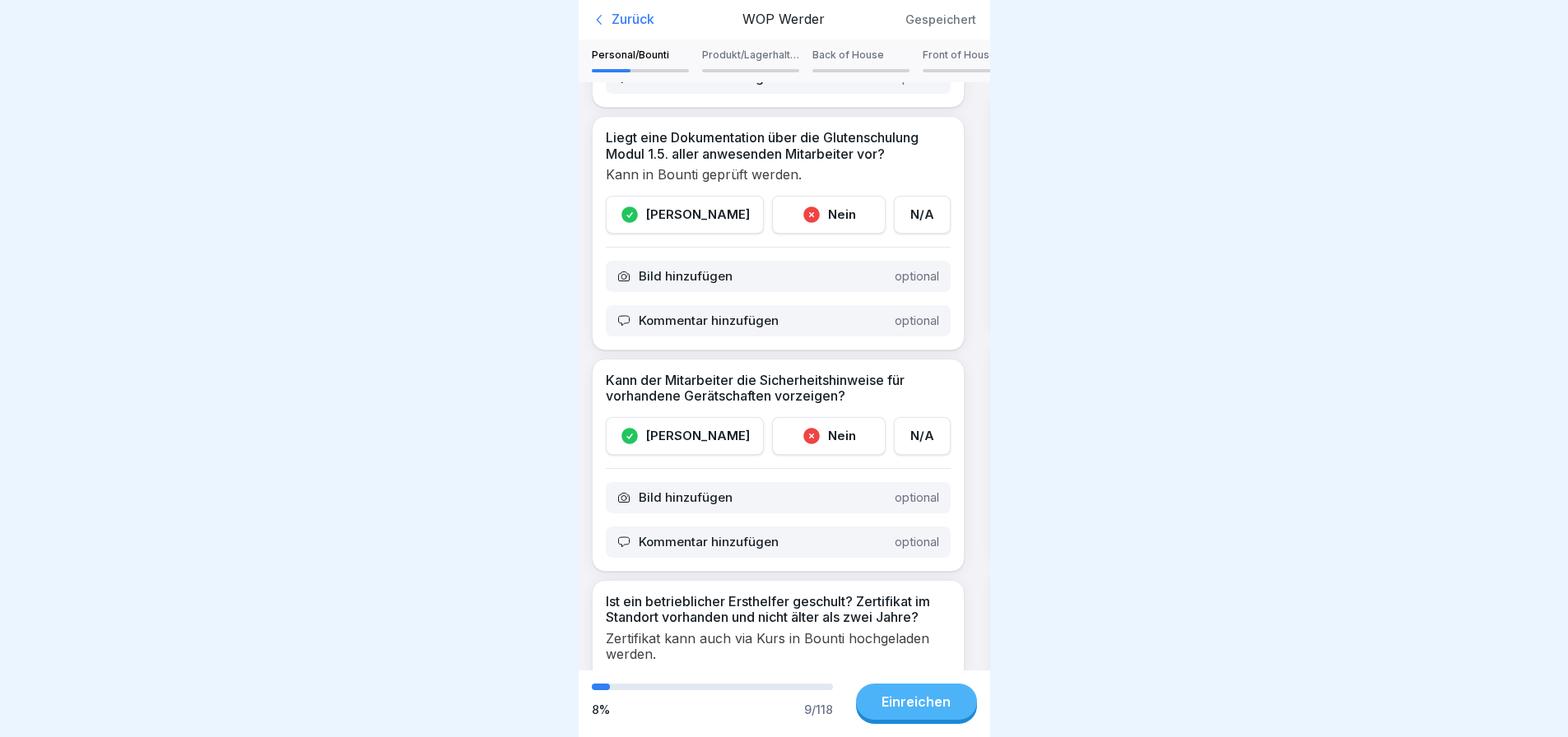
click at [690, 223] on div "[PERSON_NAME]" at bounding box center [684, 215] width 158 height 38
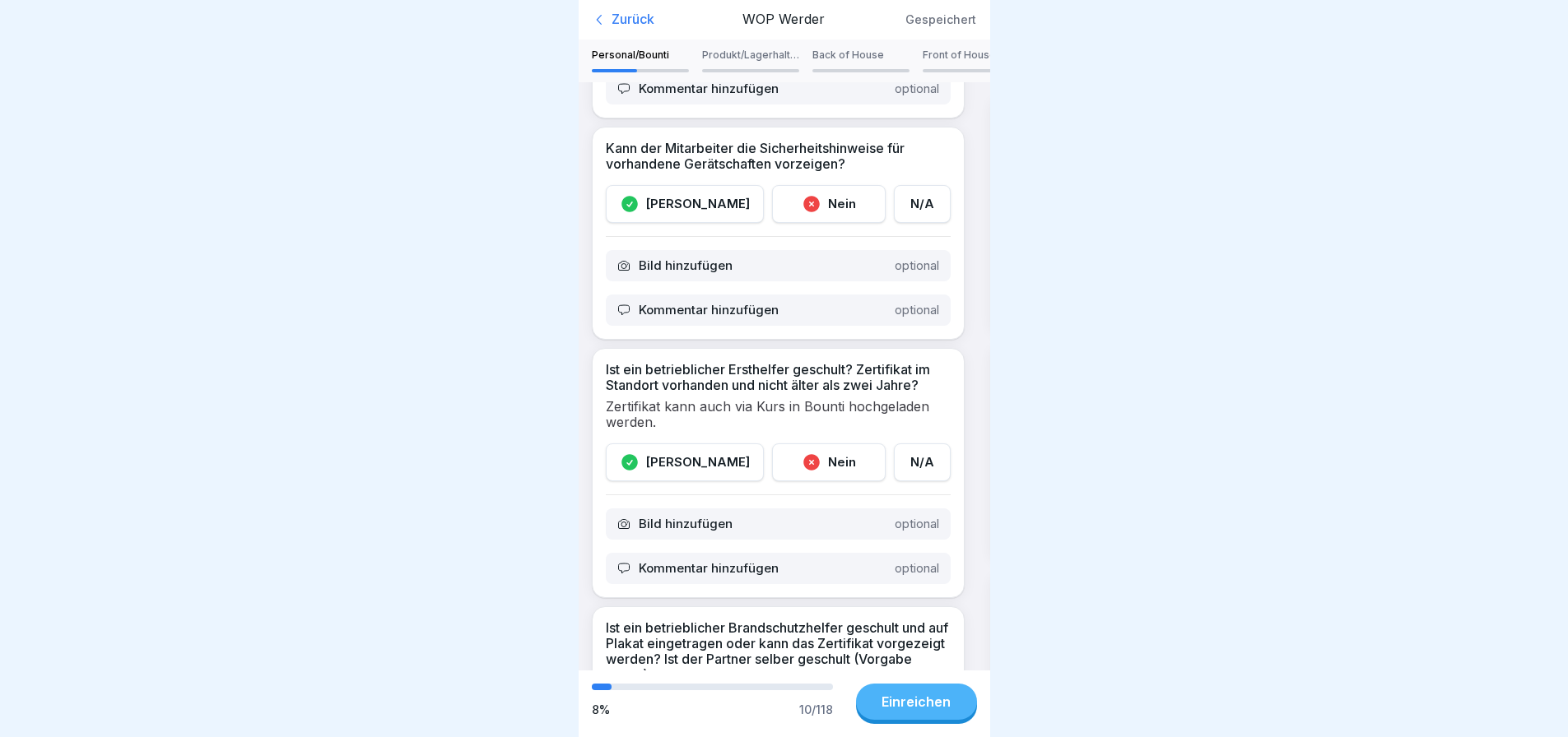
scroll to position [1727, 0]
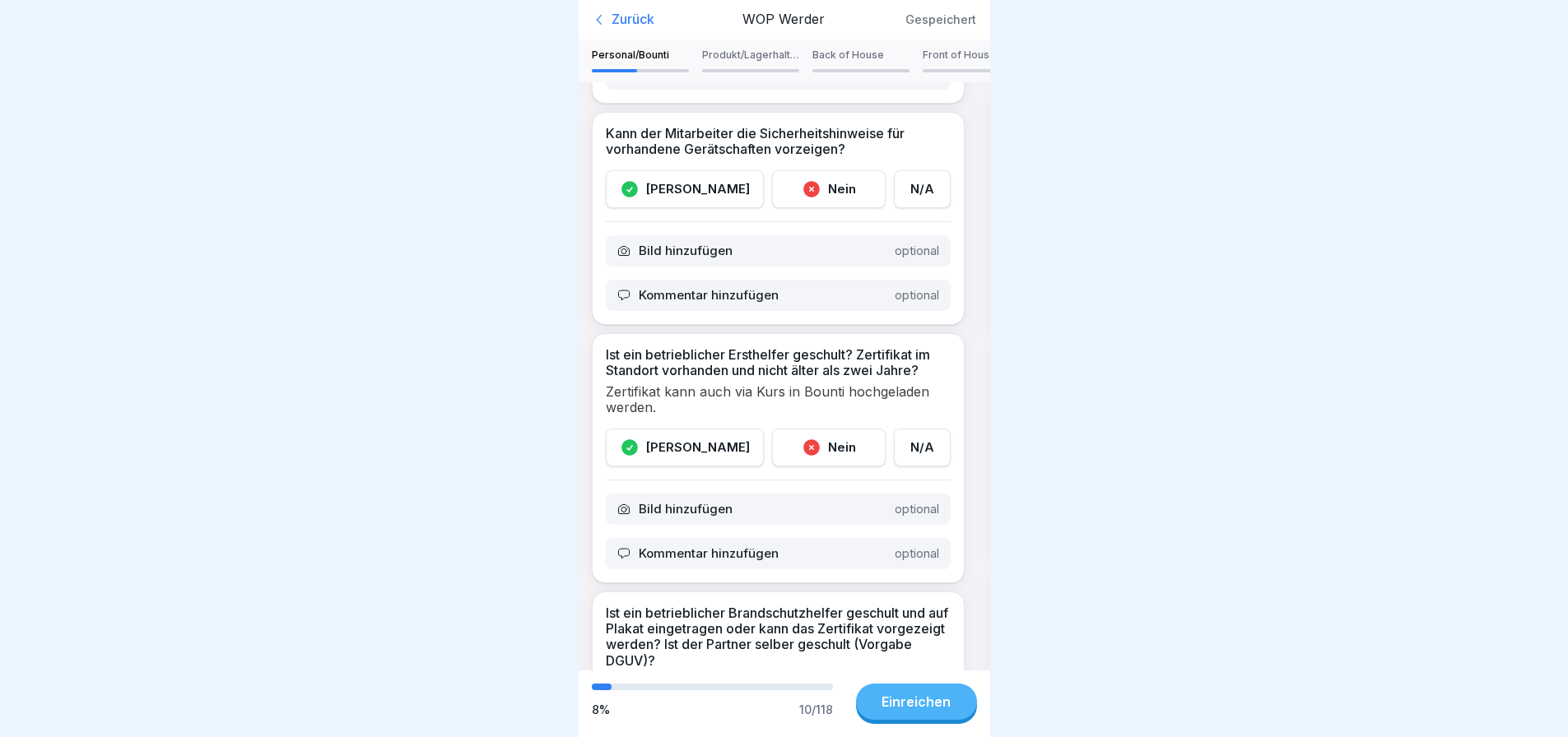
click at [803, 450] on icon at bounding box center [812, 447] width 16 height 16
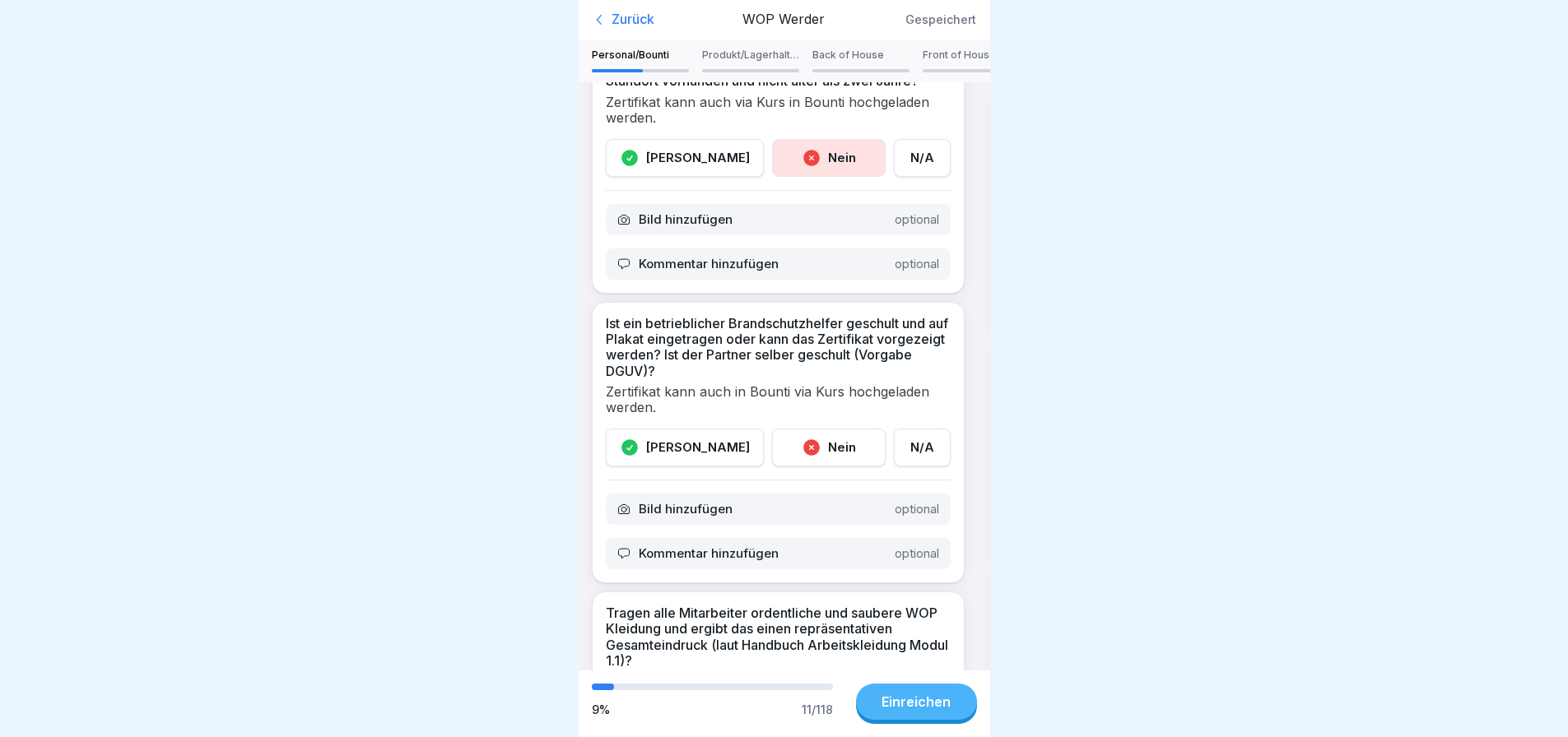
scroll to position [2056, 0]
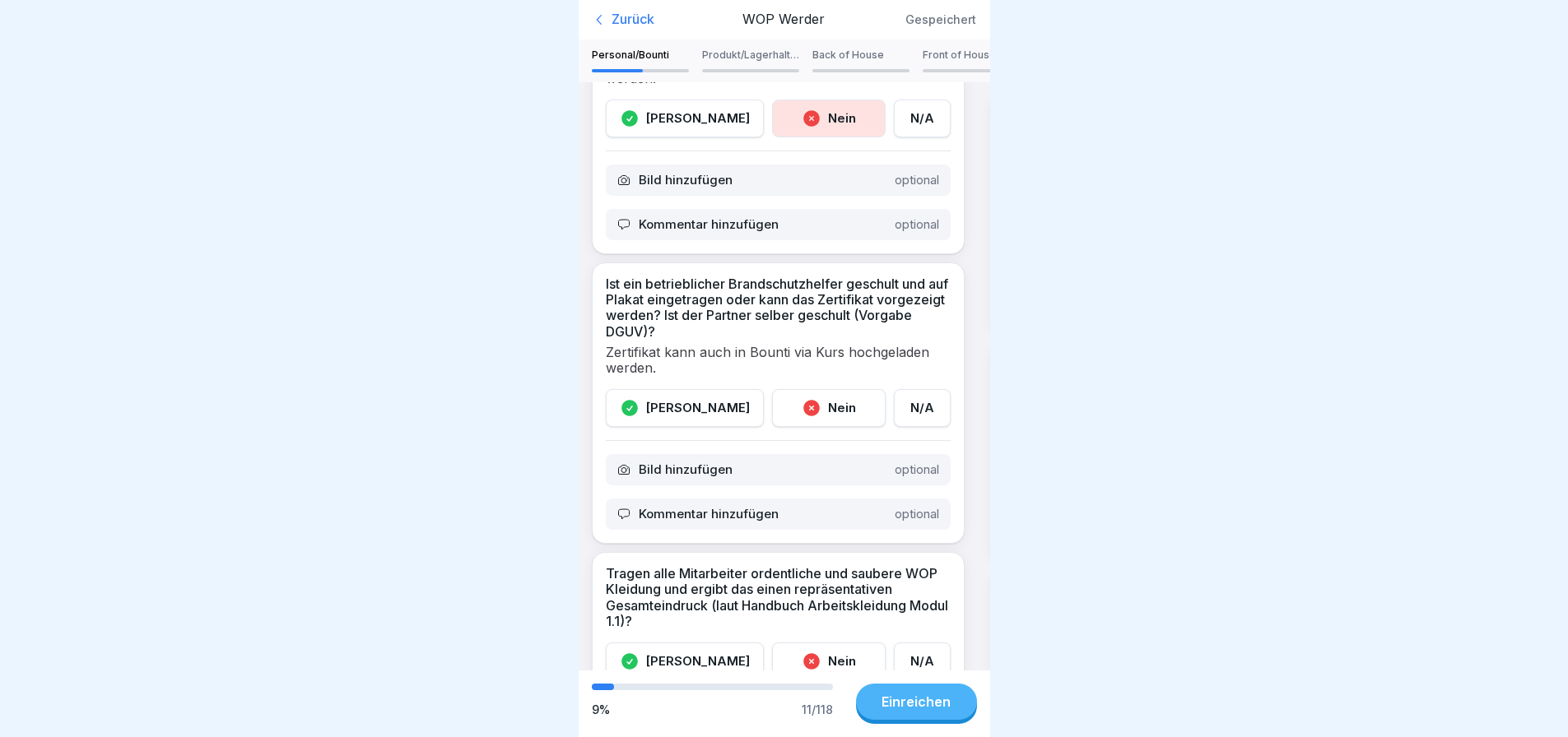
click at [686, 415] on div "[PERSON_NAME]" at bounding box center [684, 408] width 158 height 38
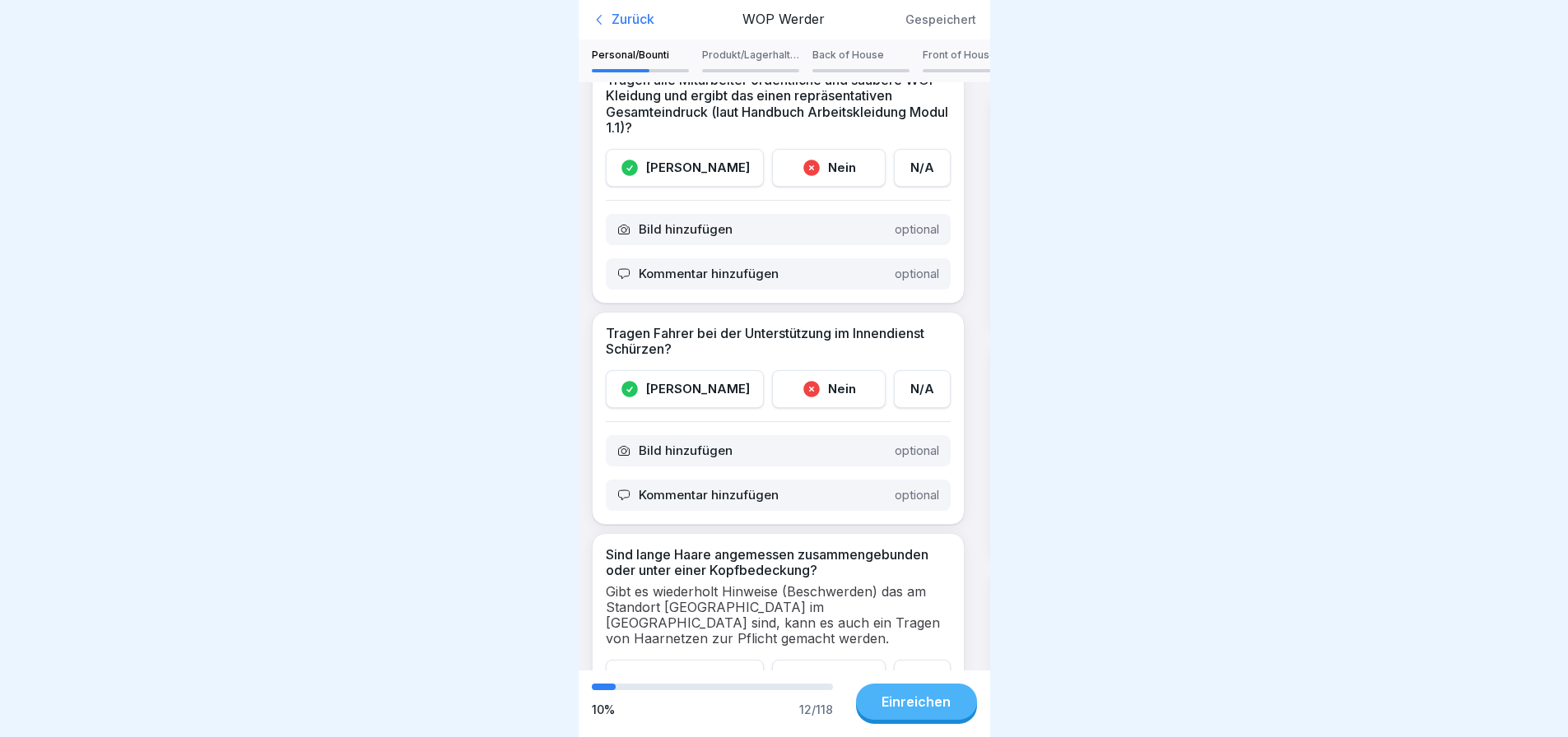
scroll to position [0, 0]
click at [502, 69] on div at bounding box center [784, 368] width 1568 height 737
